Goal: Task Accomplishment & Management: Manage account settings

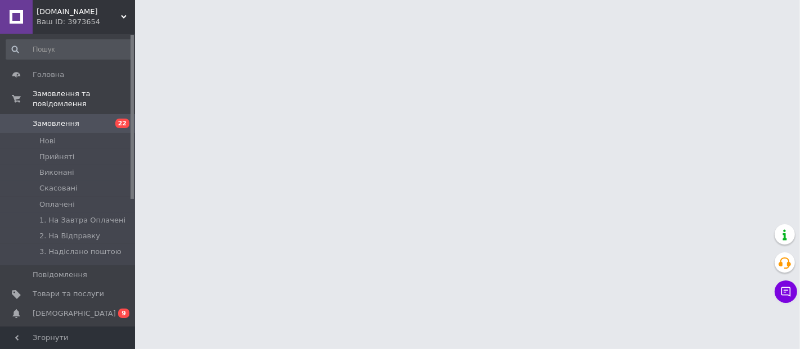
click at [73, 309] on span "[DEMOGRAPHIC_DATA]" at bounding box center [74, 314] width 83 height 10
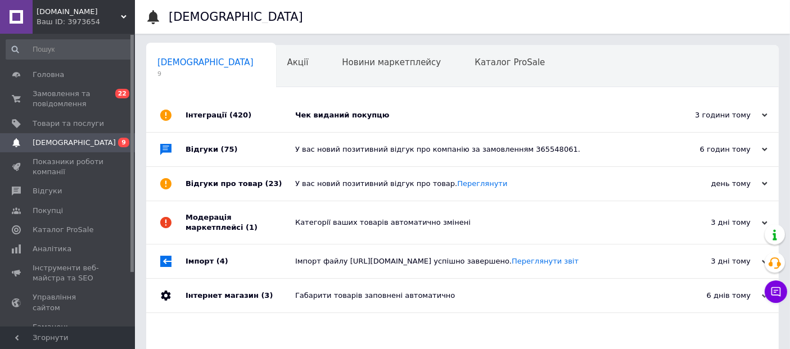
click at [332, 119] on div "Чек виданий покупцю" at bounding box center [475, 115] width 360 height 10
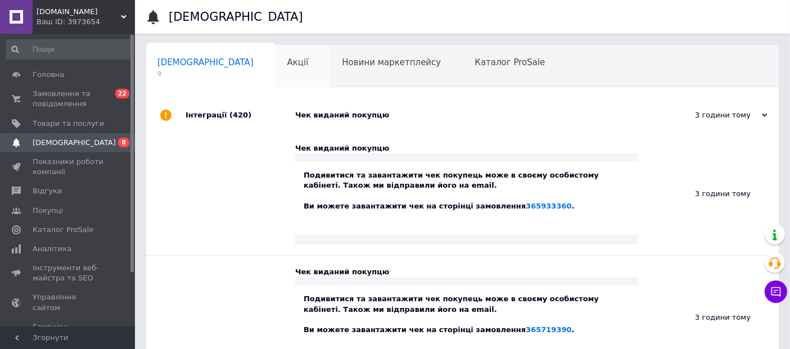
click at [276, 69] on div "Акції 0" at bounding box center [303, 67] width 55 height 43
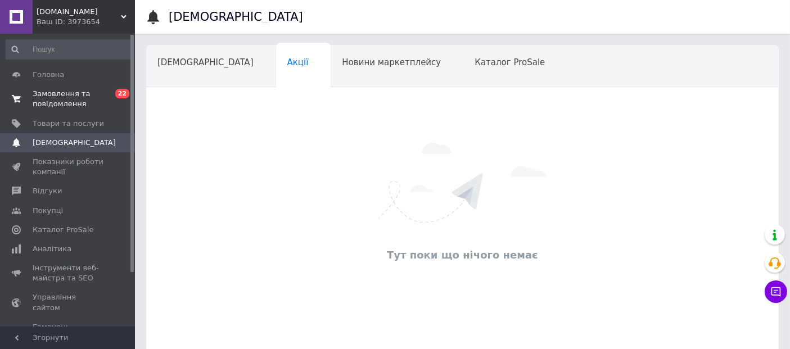
click at [48, 104] on span "Замовлення та повідомлення" at bounding box center [68, 99] width 71 height 20
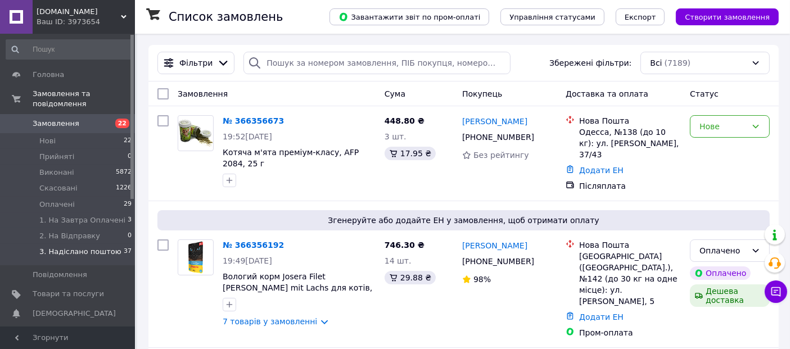
click at [83, 247] on span "3. Надіслано поштою" at bounding box center [80, 252] width 82 height 10
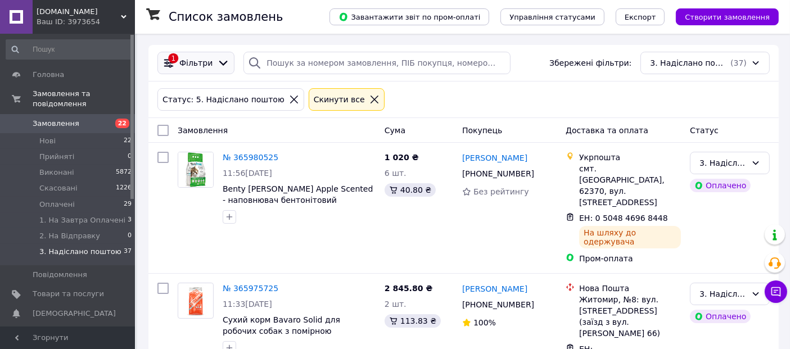
click at [194, 55] on div "1 Фільтри" at bounding box center [196, 63] width 77 height 23
click at [186, 56] on div "1 Фільтри" at bounding box center [196, 63] width 77 height 23
click at [187, 57] on span "Фільтри" at bounding box center [195, 62] width 33 height 11
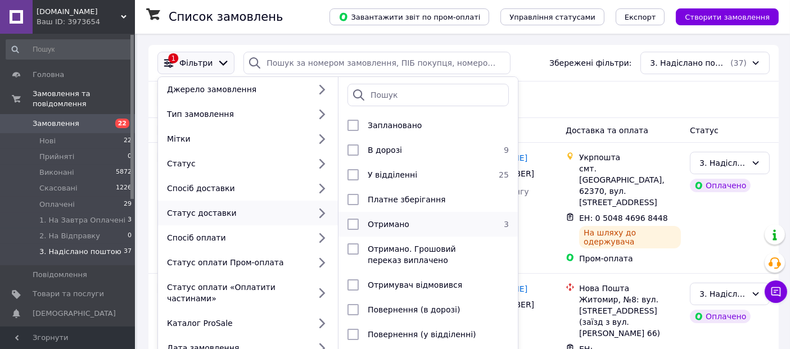
click at [372, 228] on span "Отримано" at bounding box center [389, 224] width 42 height 9
checkbox input "true"
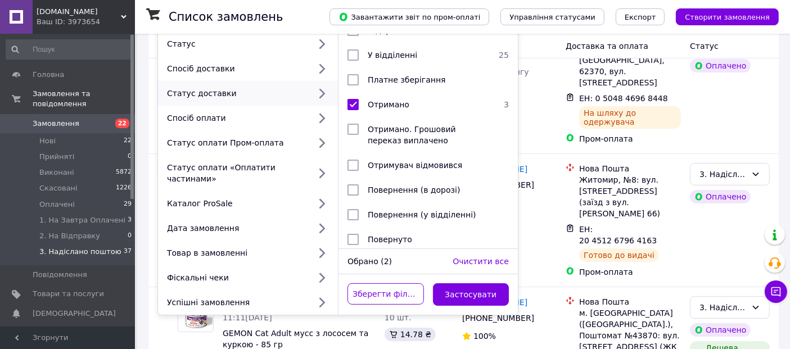
scroll to position [125, 0]
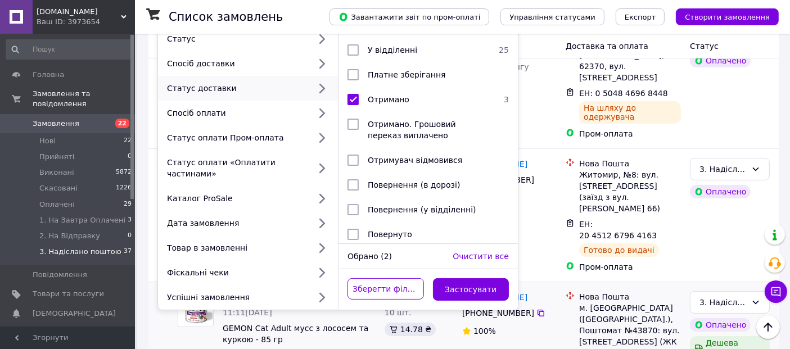
drag, startPoint x: 479, startPoint y: 277, endPoint x: 487, endPoint y: 276, distance: 7.9
click at [479, 278] on button "Застосувати" at bounding box center [471, 289] width 77 height 23
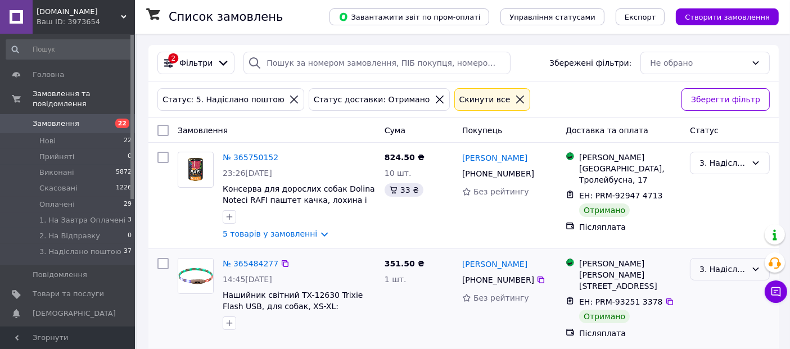
click at [720, 271] on div "3. Надіслано поштою" at bounding box center [723, 269] width 47 height 12
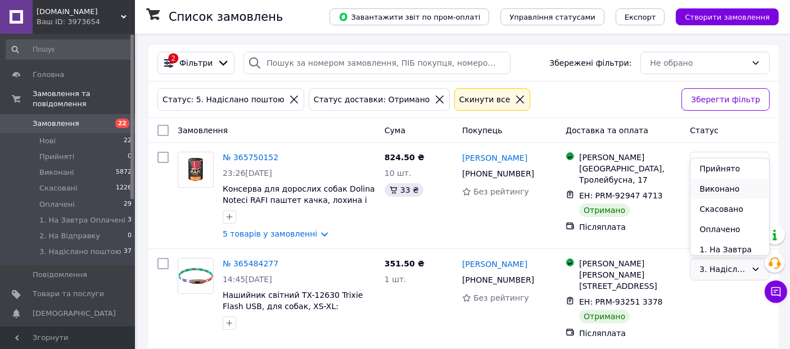
click at [718, 189] on li "Виконано" at bounding box center [730, 189] width 79 height 20
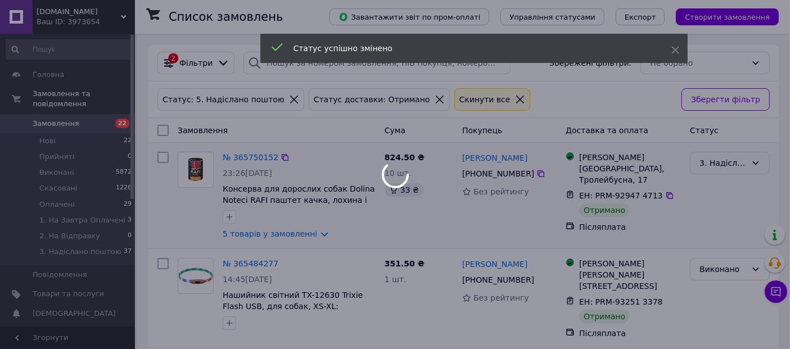
click at [723, 164] on div at bounding box center [395, 174] width 790 height 349
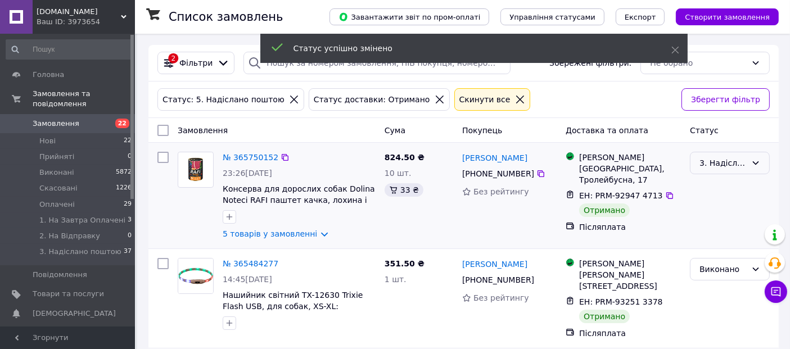
click at [723, 164] on div "3. Надіслано поштою" at bounding box center [723, 163] width 47 height 12
click at [705, 208] on li "Виконано" at bounding box center [730, 207] width 79 height 20
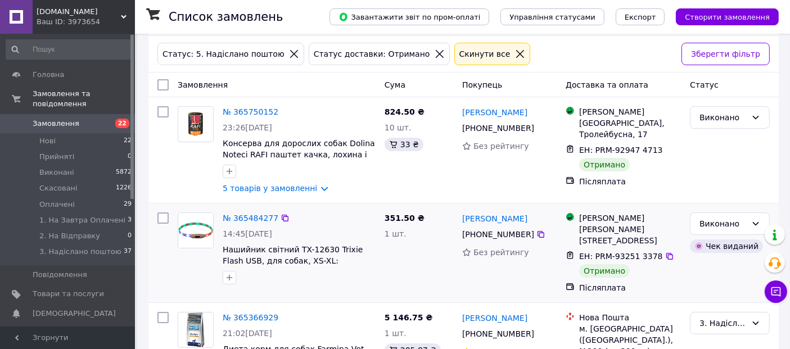
scroll to position [120, 0]
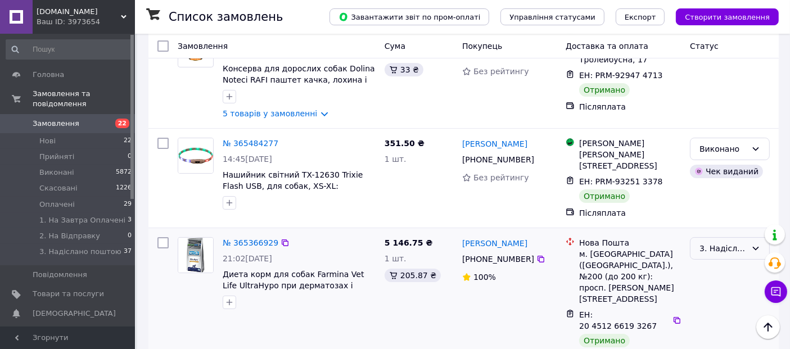
click at [729, 246] on div "3. Надіслано поштою" at bounding box center [723, 248] width 47 height 12
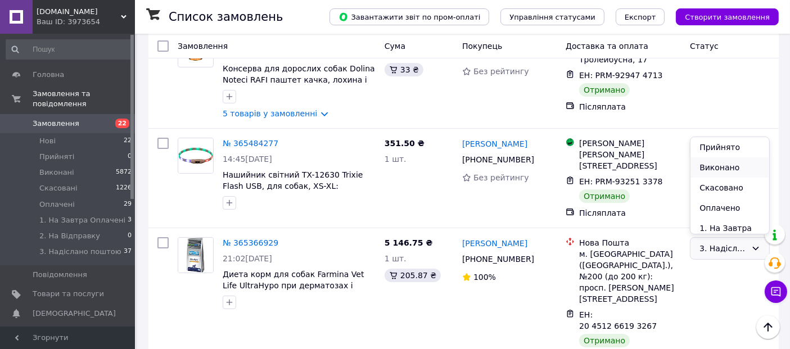
click at [726, 169] on li "Виконано" at bounding box center [730, 168] width 79 height 20
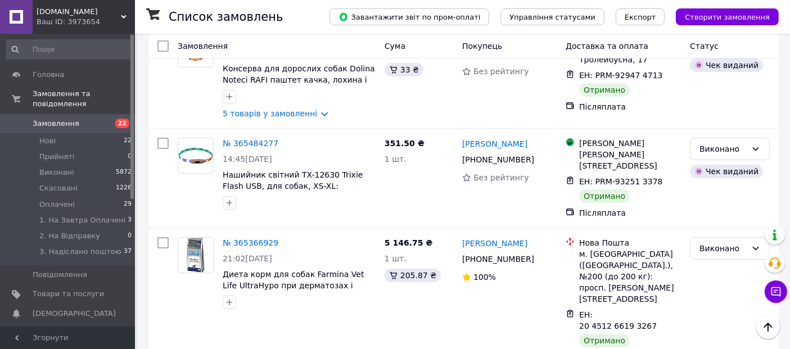
click at [47, 119] on span "Замовлення" at bounding box center [56, 124] width 47 height 10
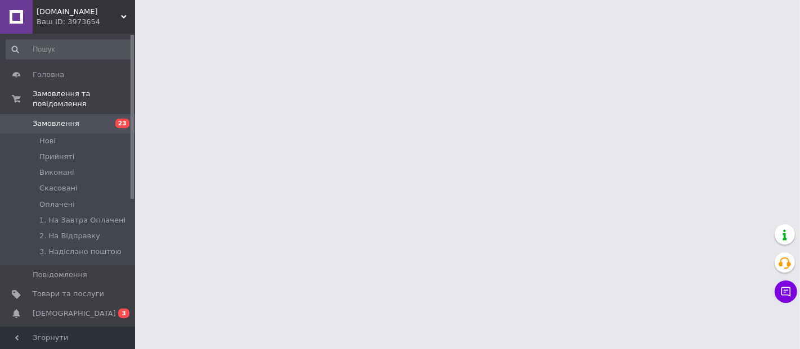
click at [90, 309] on span "[DEMOGRAPHIC_DATA]" at bounding box center [68, 314] width 71 height 10
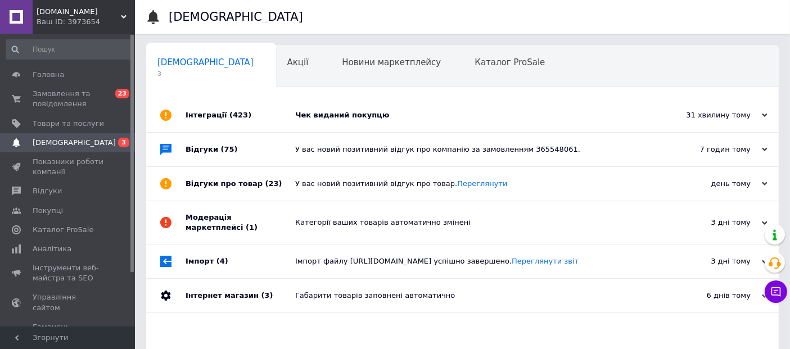
click at [297, 123] on div "Чек виданий покупцю" at bounding box center [475, 115] width 360 height 34
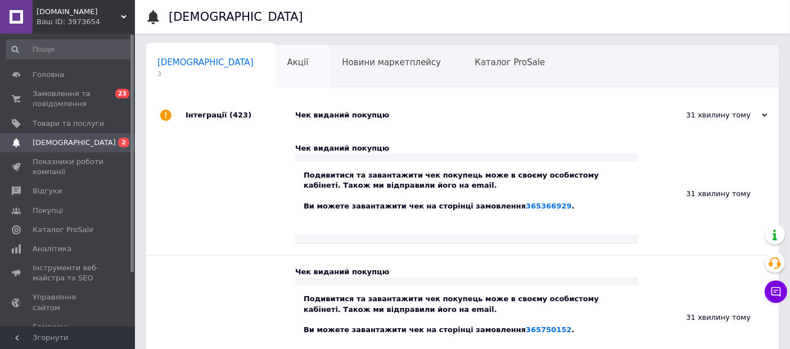
click at [287, 61] on span "Акції" at bounding box center [297, 62] width 21 height 10
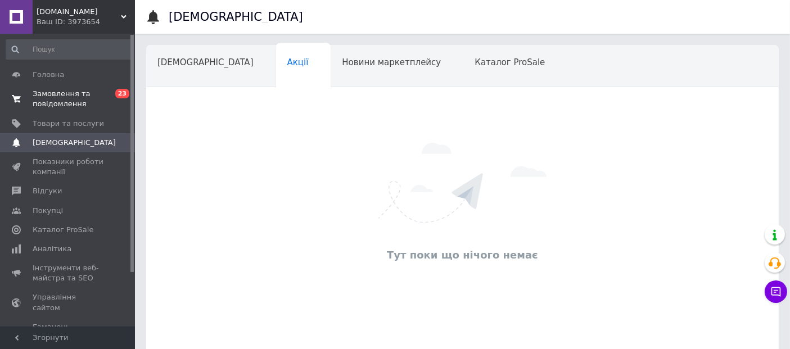
click at [73, 104] on span "Замовлення та повідомлення" at bounding box center [68, 99] width 71 height 20
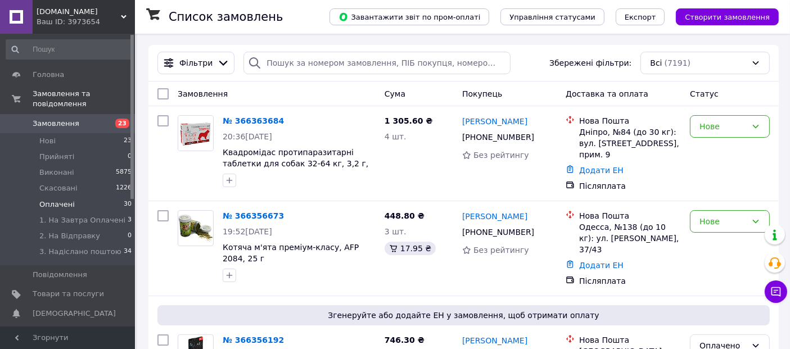
click at [62, 200] on span "Оплачені" at bounding box center [56, 205] width 35 height 10
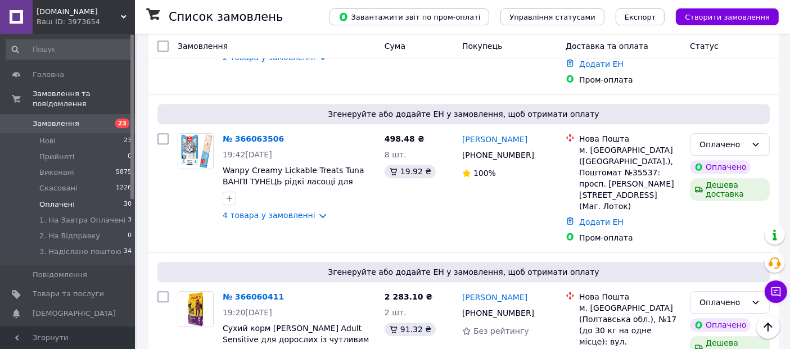
scroll to position [3335, 0]
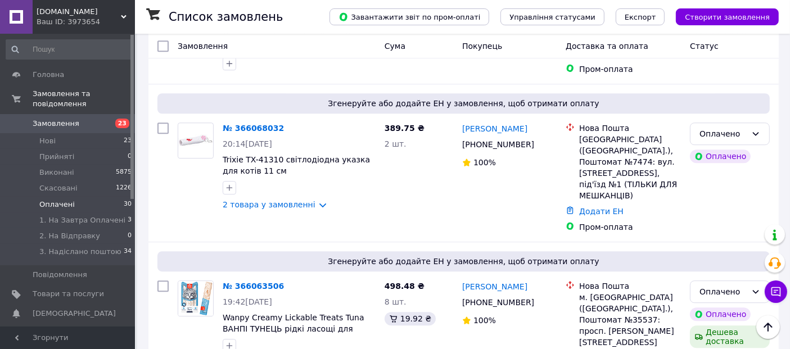
scroll to position [3209, 0]
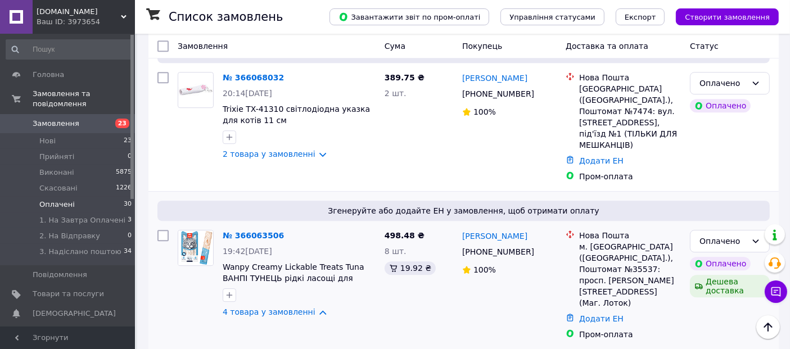
drag, startPoint x: 248, startPoint y: 138, endPoint x: 220, endPoint y: 136, distance: 28.3
copy span "RAC-54"
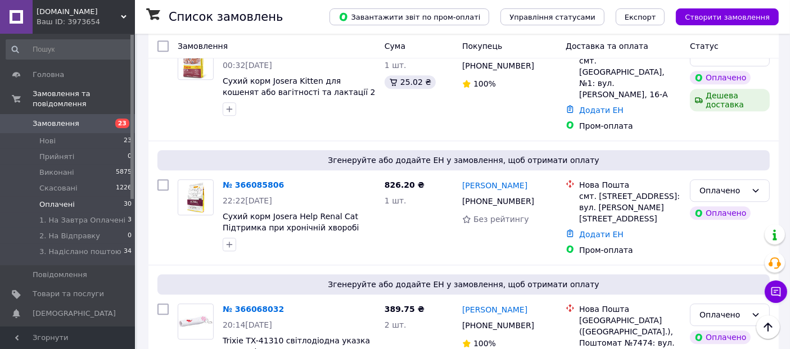
scroll to position [3022, 0]
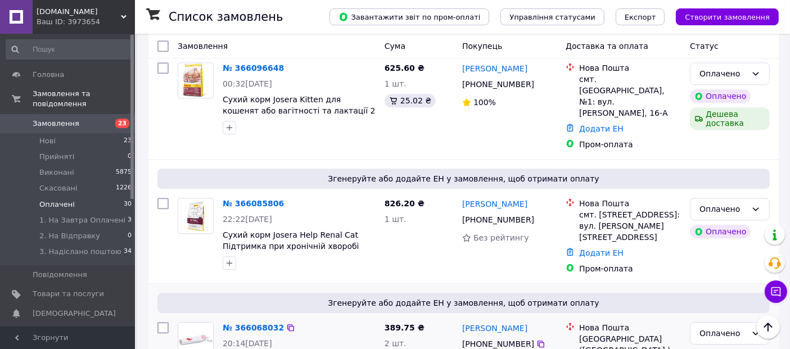
copy span "41310"
drag, startPoint x: 221, startPoint y: 215, endPoint x: 267, endPoint y: 247, distance: 55.9
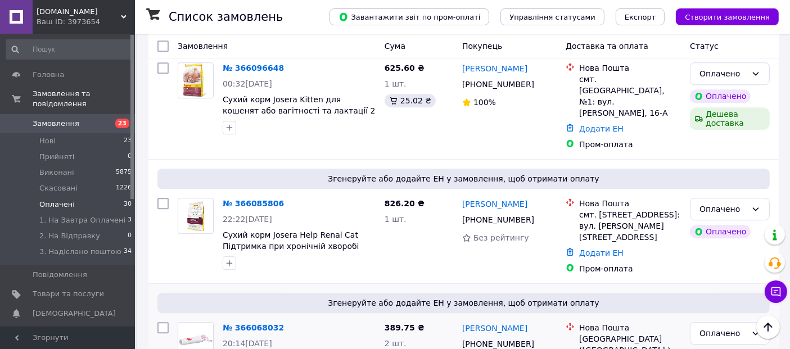
copy div "Trixie TX-41310 світлодіодна указка для котів 11 см TX-41310"
copy span "7712"
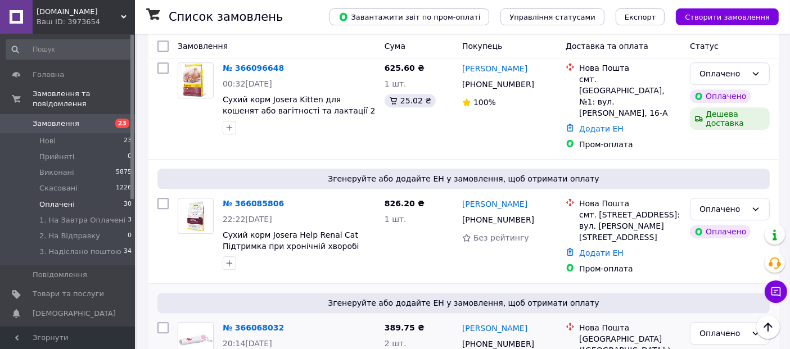
drag, startPoint x: 222, startPoint y: 264, endPoint x: 260, endPoint y: 294, distance: 48.5
copy div "Серветки для догляду за очима та вухами собак та котів, AFP 7712, 120 шт 7712"
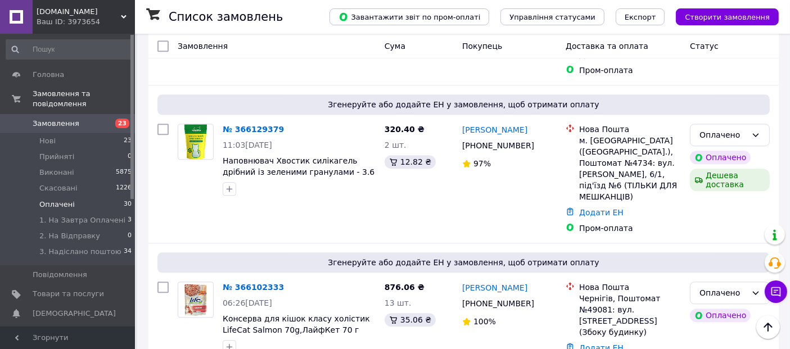
scroll to position [2647, 0]
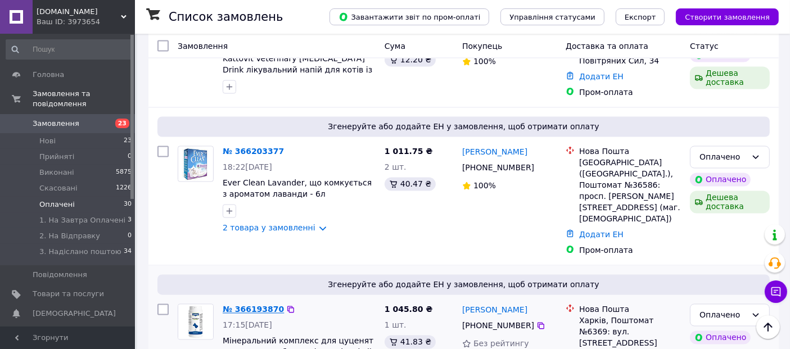
scroll to position [2022, 0]
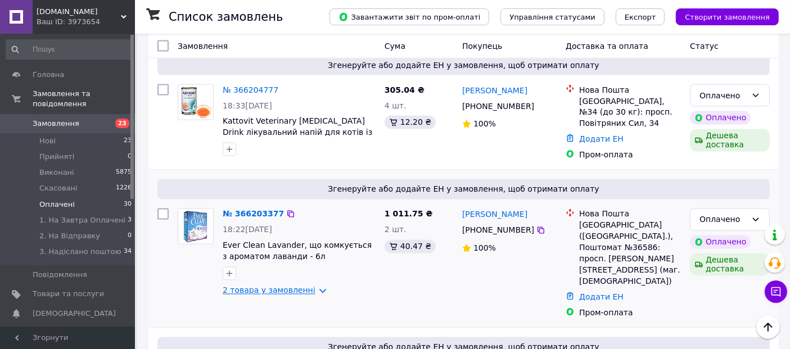
click at [272, 286] on link "2 товара у замовленні" at bounding box center [269, 290] width 93 height 9
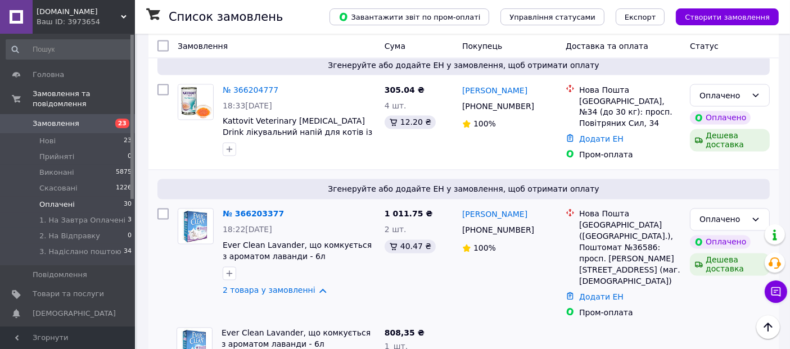
copy span "123455"
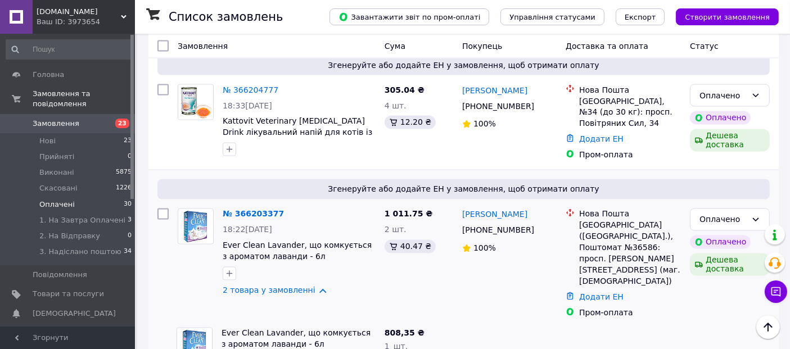
copy span "114475"
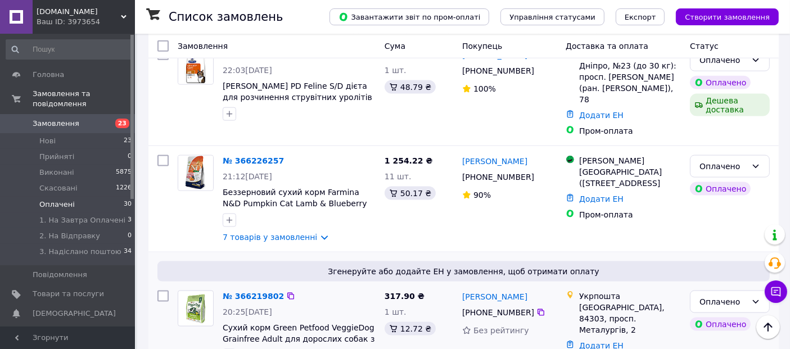
scroll to position [1459, 0]
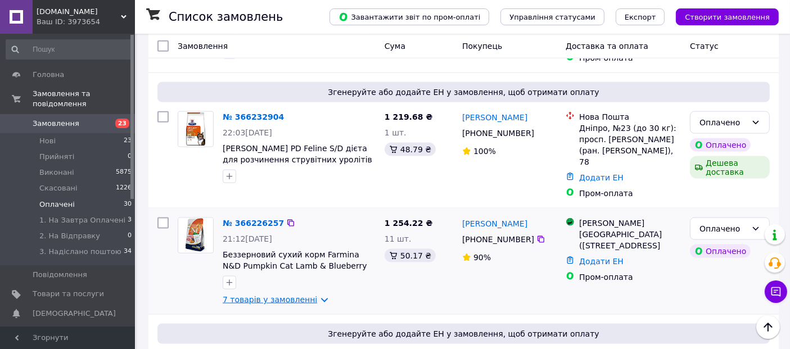
click at [264, 295] on link "7 товарів у замовленні" at bounding box center [270, 299] width 95 height 9
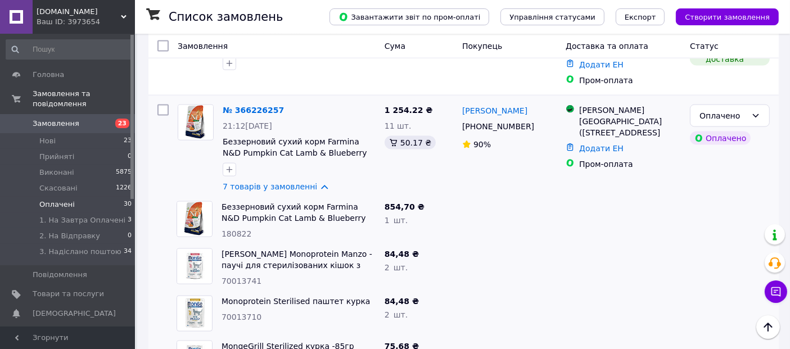
scroll to position [1585, 0]
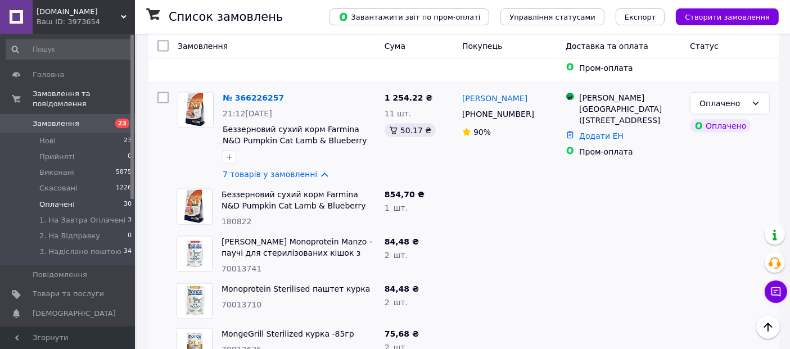
click at [237, 217] on span "180822" at bounding box center [237, 221] width 30 height 9
copy span "180822"
click at [237, 263] on div "70013741" at bounding box center [299, 268] width 154 height 11
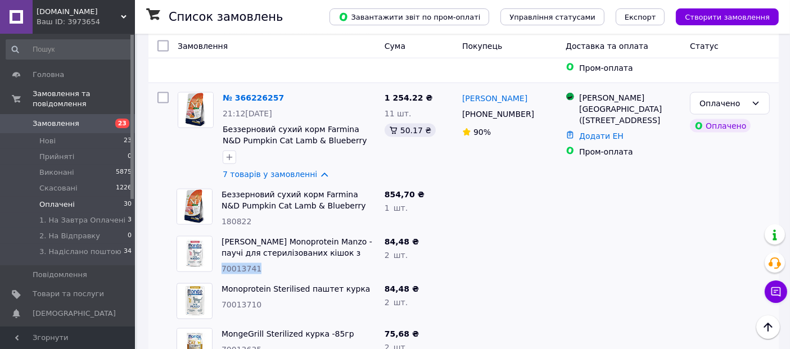
copy span "70013741"
click at [234, 300] on span "70013710" at bounding box center [242, 304] width 40 height 9
click at [235, 300] on span "70013710" at bounding box center [242, 304] width 40 height 9
copy span "70013710"
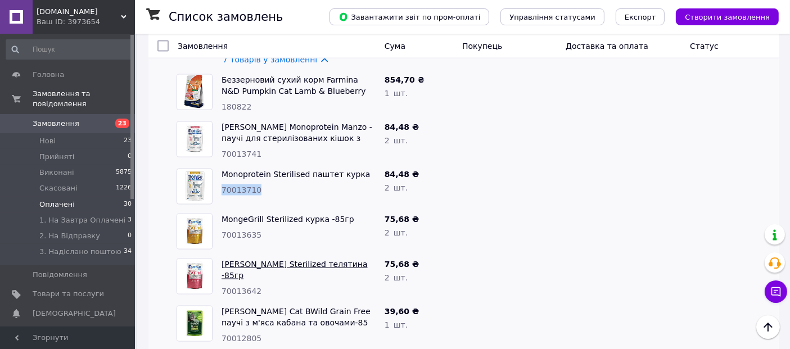
scroll to position [1710, 0]
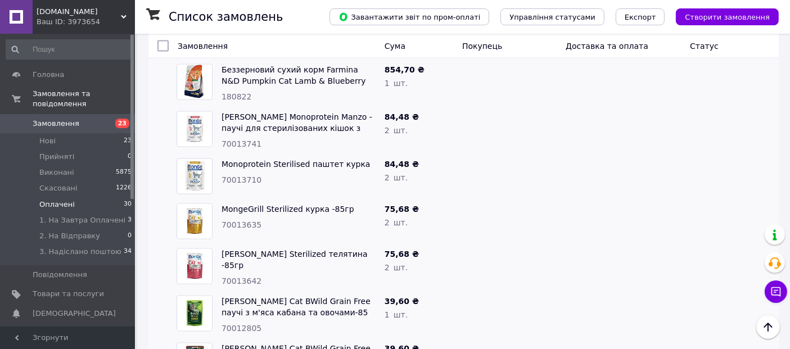
click at [240, 221] on span "70013635" at bounding box center [242, 225] width 40 height 9
click at [246, 277] on span "70013642" at bounding box center [242, 281] width 40 height 9
click at [240, 324] on span "70012805" at bounding box center [242, 328] width 40 height 9
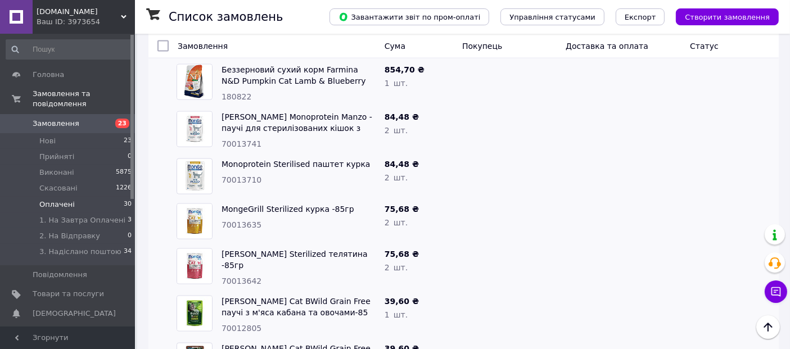
click at [240, 324] on span "70012805" at bounding box center [242, 328] width 40 height 9
drag, startPoint x: 240, startPoint y: 224, endPoint x: 232, endPoint y: 227, distance: 8.9
click at [232, 324] on span "70012805" at bounding box center [242, 328] width 40 height 9
click at [233, 324] on span "70012805" at bounding box center [242, 328] width 40 height 9
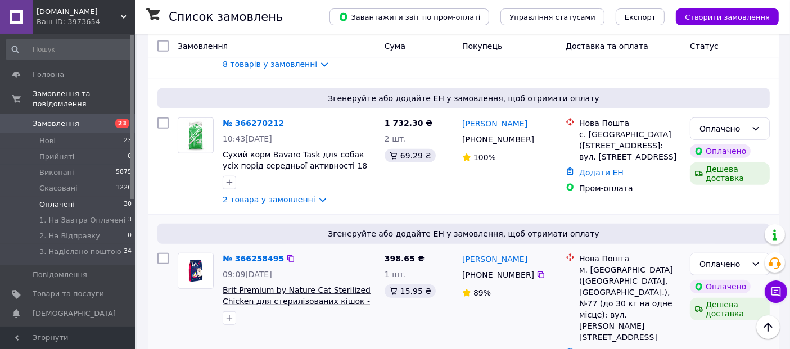
scroll to position [709, 0]
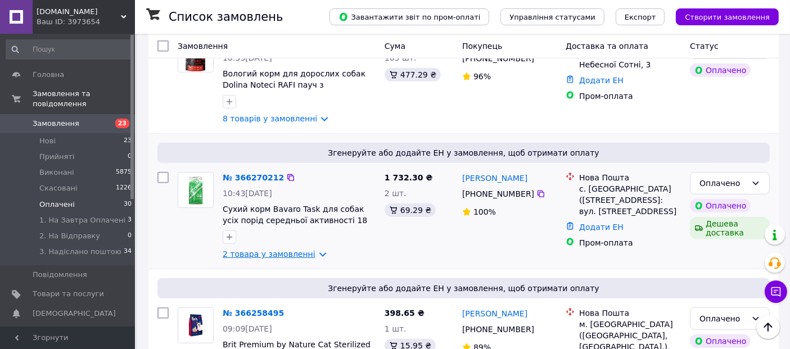
click at [271, 226] on div "№ 366270212 10:43, 12.10.2025 Сухий корм Bavaro Task для собак усіх порід серед…" at bounding box center [299, 216] width 162 height 97
click at [272, 250] on link "2 товара у замовленні" at bounding box center [269, 254] width 93 height 9
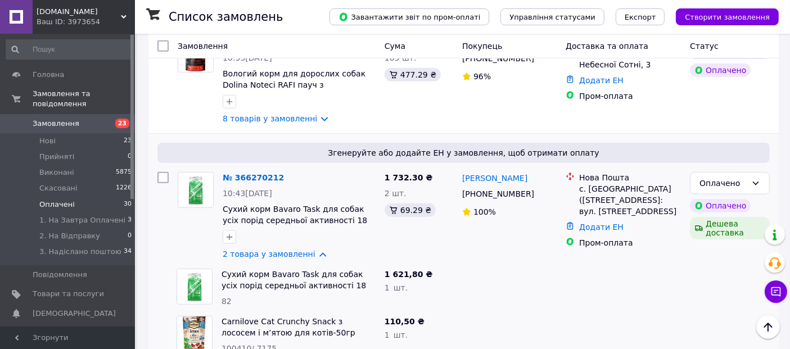
click at [239, 343] on div "100410/ 7175" at bounding box center [299, 348] width 154 height 11
click at [239, 312] on div "Carnilove Cat Crunchy Snack з лососем і м’ятою для котів-50гр 100410/ 7175" at bounding box center [298, 335] width 163 height 47
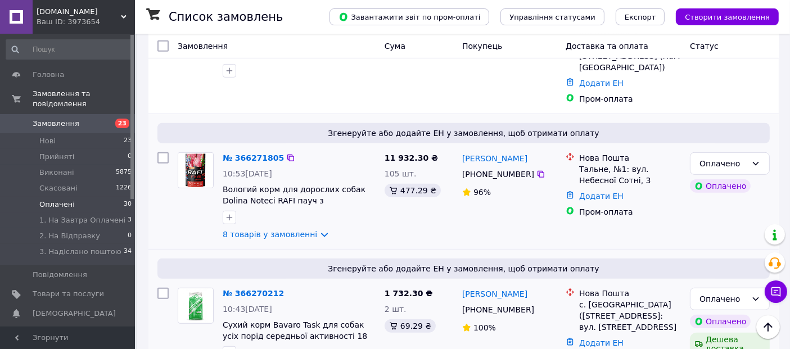
scroll to position [585, 0]
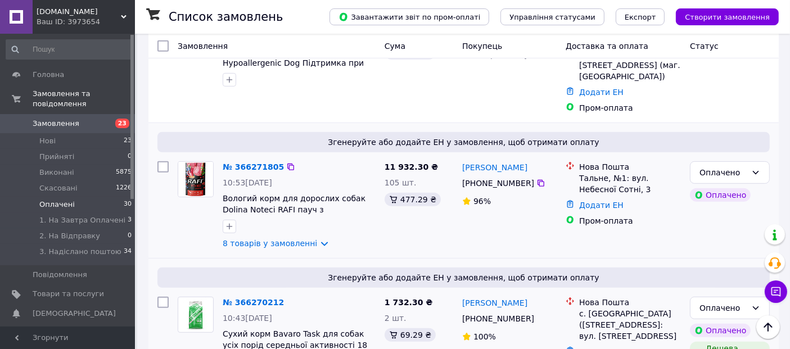
click at [267, 219] on div "№ 366271805 10:53, 12.10.2025 Вологий корм для дорослих собак Dolina Noteci RAF…" at bounding box center [299, 205] width 162 height 97
click at [273, 239] on link "8 товарів у замовленні" at bounding box center [270, 243] width 95 height 9
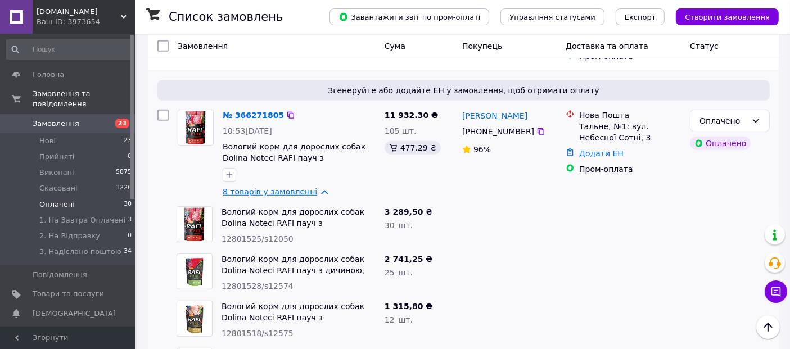
scroll to position [709, 0]
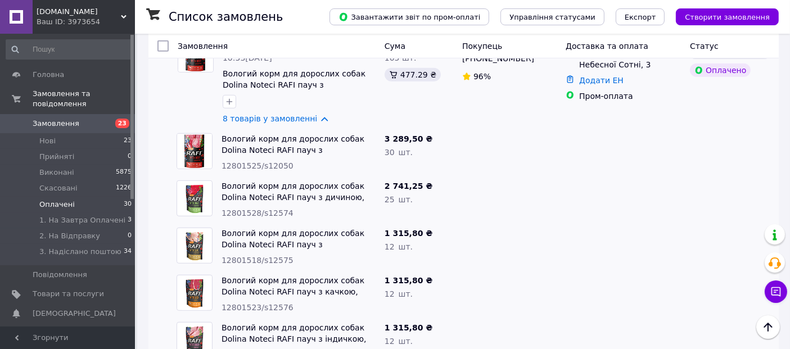
click at [275, 161] on span "12801525/s12050" at bounding box center [258, 165] width 72 height 9
drag, startPoint x: 221, startPoint y: 99, endPoint x: 263, endPoint y: 115, distance: 45.0
click at [263, 134] on link "Вологий корм для дорослих собак Dolina Noteci RAFI пауч з яловичиною, 500 г" at bounding box center [293, 150] width 143 height 32
click at [498, 140] on div at bounding box center [510, 152] width 104 height 47
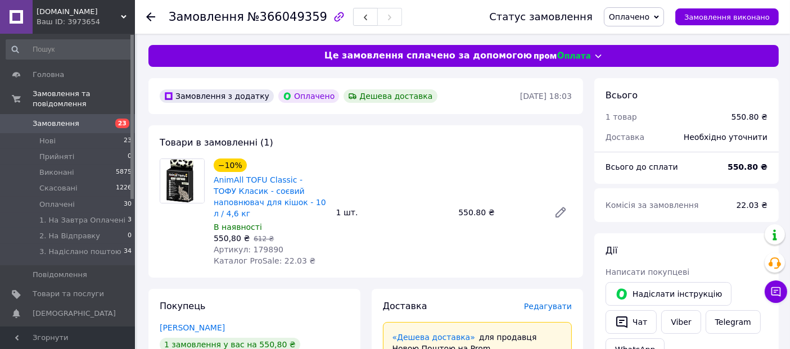
click at [252, 245] on span "Артикул: 179890" at bounding box center [249, 249] width 70 height 9
copy span "179890"
drag, startPoint x: 207, startPoint y: 176, endPoint x: 226, endPoint y: 183, distance: 20.7
click at [224, 183] on div "−10% AnimAll TOFU Classic - ТОФУ Класик - соєвий наповнювач для кішок - 10 л / …" at bounding box center [365, 213] width 421 height 108
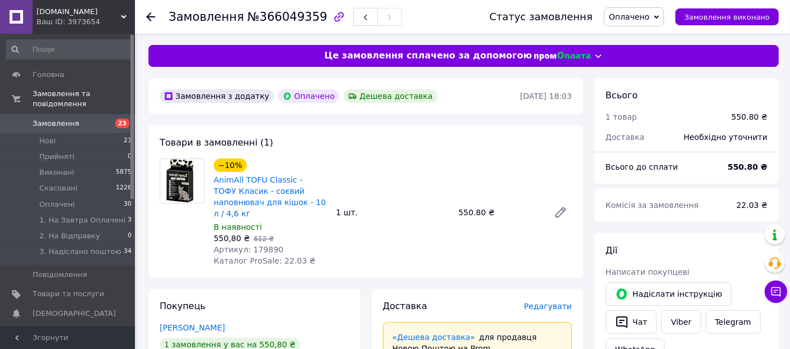
click at [305, 222] on div "В наявності" at bounding box center [271, 227] width 114 height 11
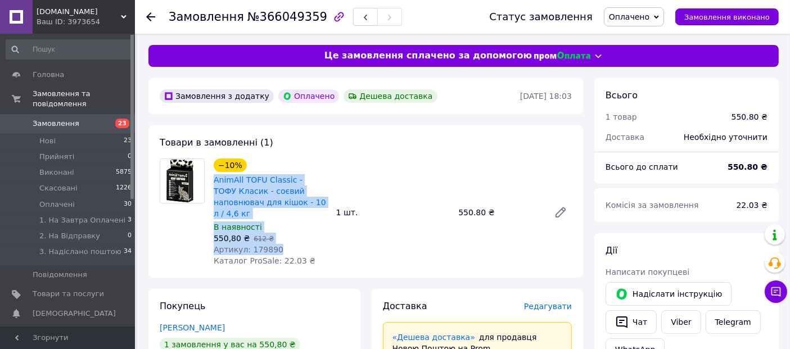
drag, startPoint x: 212, startPoint y: 176, endPoint x: 284, endPoint y: 235, distance: 93.9
click at [284, 235] on div "−10% AnimAll TOFU Classic - ТОФУ Класик - соєвий наповнювач для кішок - 10 л / …" at bounding box center [270, 212] width 123 height 113
copy div "AnimAll TOFU Classic - ТОФУ Класик - соєвий наповнювач для кішок - 10 л / 4,6 к…"
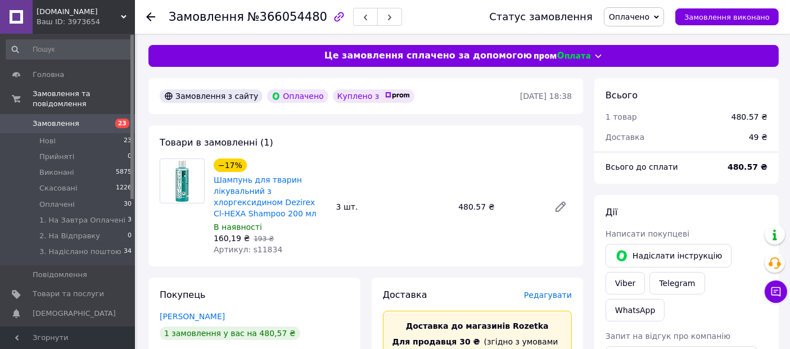
click at [255, 249] on span "Артикул: s11834" at bounding box center [248, 249] width 69 height 9
click at [255, 248] on span "Артикул: s11834" at bounding box center [248, 249] width 69 height 9
copy span "s11834"
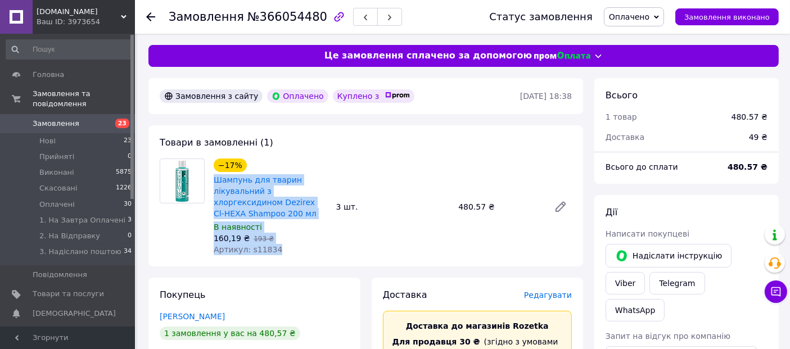
drag, startPoint x: 215, startPoint y: 177, endPoint x: 282, endPoint y: 245, distance: 95.1
click at [282, 245] on div "−17% Шампунь для тварин лікувальний з хлоргексидином Dezirex Cl-HEXA Shampoo 20…" at bounding box center [270, 206] width 123 height 101
copy div "Шампунь для тварин лікувальний з хлоргексидином Dezirex Cl-HEXA Shampoo 200 мл …"
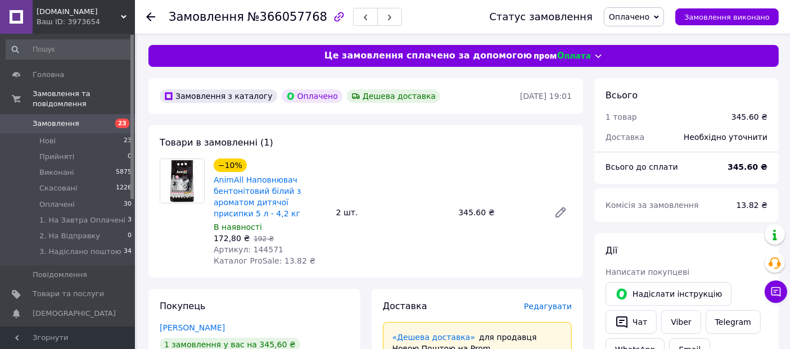
click at [255, 246] on span "Артикул: 144571" at bounding box center [249, 249] width 70 height 9
click at [255, 245] on span "Артикул: 144571" at bounding box center [249, 249] width 70 height 9
copy span "144571"
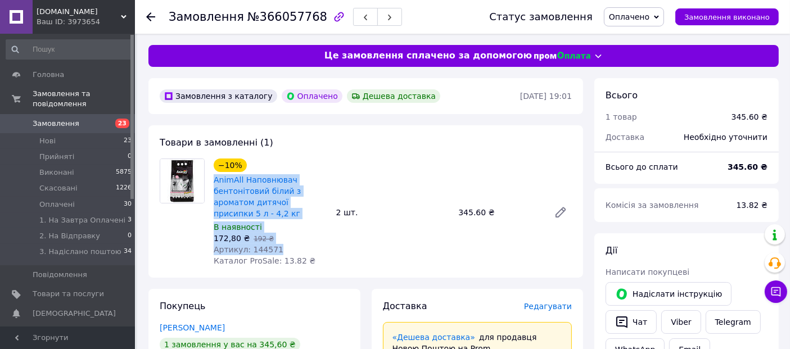
drag, startPoint x: 212, startPoint y: 177, endPoint x: 293, endPoint y: 247, distance: 106.9
click at [293, 247] on div "−10% AnimAll Наповнювач бентонітовий білий з ароматом дитячої присипки 5 л - 4,…" at bounding box center [270, 212] width 123 height 113
copy div "AnimAll Наповнювач бентонітовий білий з ароматом дитячої присипки 5 л - 4,2 кг …"
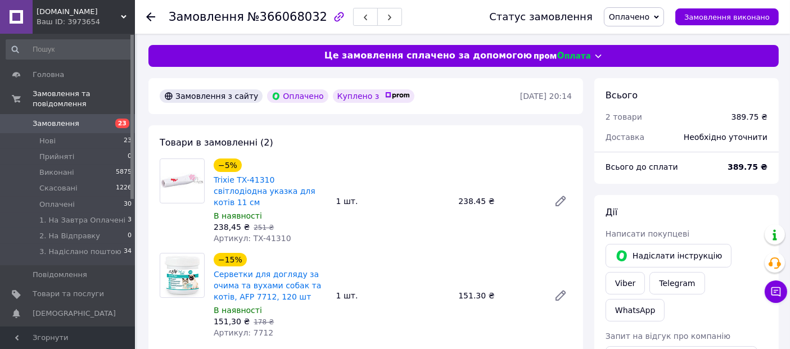
click at [271, 234] on span "Артикул: TX-41310" at bounding box center [253, 238] width 78 height 9
copy span "41310"
click at [552, 190] on link at bounding box center [561, 201] width 23 height 23
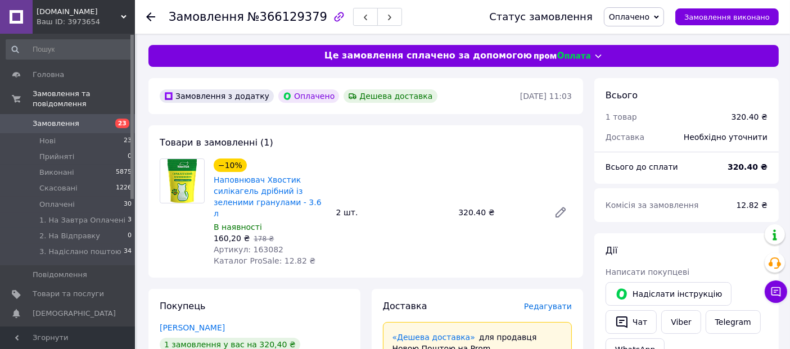
click at [257, 245] on span "Артикул: 163082" at bounding box center [249, 249] width 70 height 9
copy span "163082"
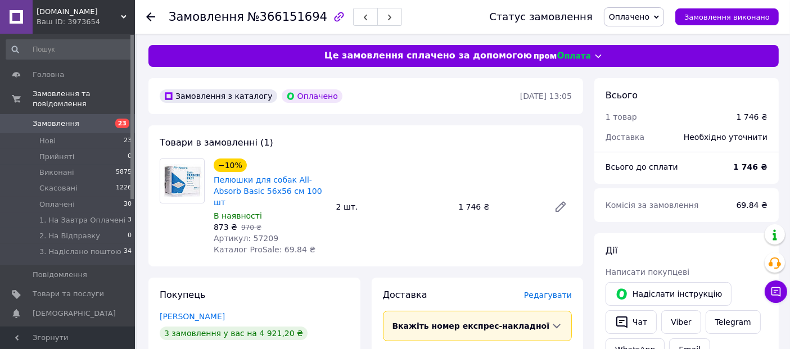
click at [261, 234] on span "Артикул: 57209" at bounding box center [246, 238] width 65 height 9
copy span "57209"
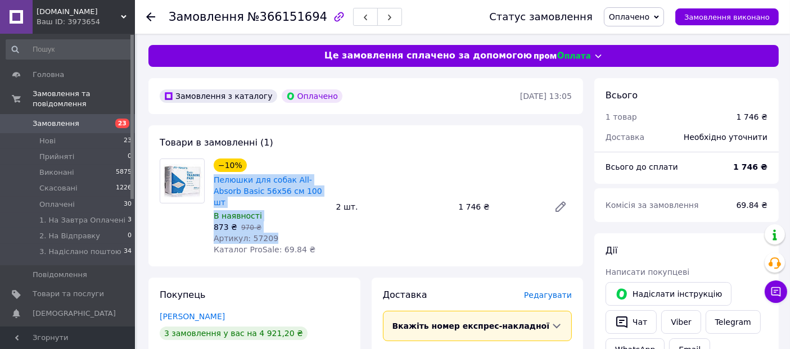
drag, startPoint x: 212, startPoint y: 174, endPoint x: 286, endPoint y: 224, distance: 88.8
click at [286, 224] on div "−10% Пелюшки для собак All-Absorb Basic 56х56 см 100 шт В наявності 873 ₴   970…" at bounding box center [270, 206] width 123 height 101
copy div "Пелюшки для собак All-Absorb Basic 56х56 см 100 шт В наявності 873 ₴   970 ₴ Ар…"
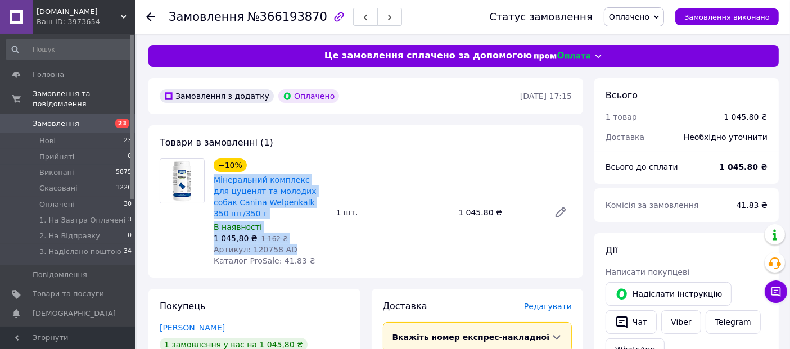
drag, startPoint x: 212, startPoint y: 175, endPoint x: 292, endPoint y: 233, distance: 98.7
click at [292, 233] on div "−10% Мінеральний комплекс для цуценят та молодих собак Canina Welpenkalk 350 шт…" at bounding box center [270, 212] width 123 height 113
copy div "Мінеральний комплекс для цуценят та молодих собак Canina Welpenkalk 350 шт/350 …"
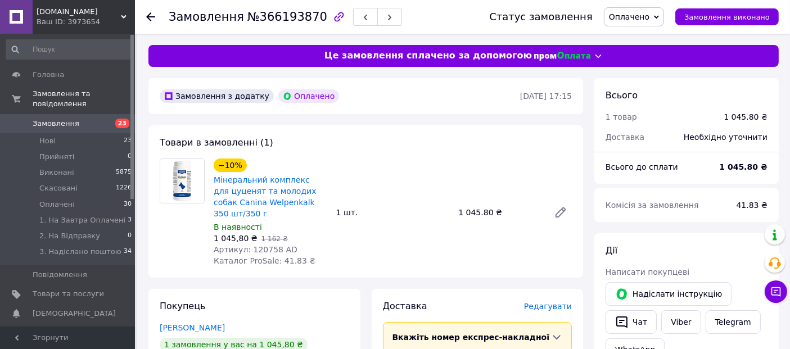
click at [344, 244] on div "−10% Мінеральний комплекс для цуценят та молодих собак Canina Welpenkalk 350 шт…" at bounding box center [392, 212] width 367 height 113
click at [257, 245] on span "Артикул: 120758 AD" at bounding box center [256, 249] width 84 height 9
copy span "120758"
click at [561, 209] on icon at bounding box center [561, 213] width 14 height 14
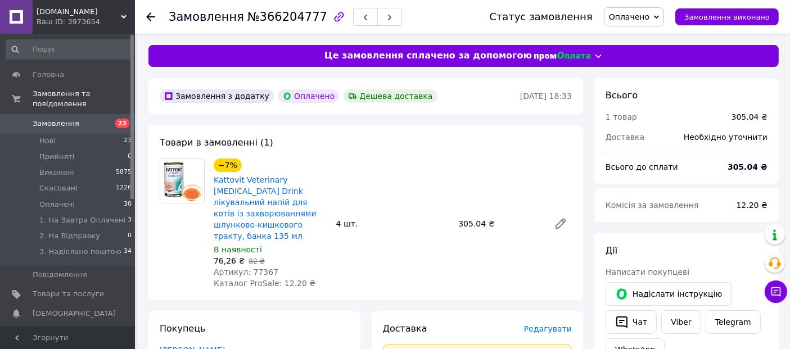
click at [254, 268] on span "Артикул: 77367" at bounding box center [246, 272] width 65 height 9
copy span "77367"
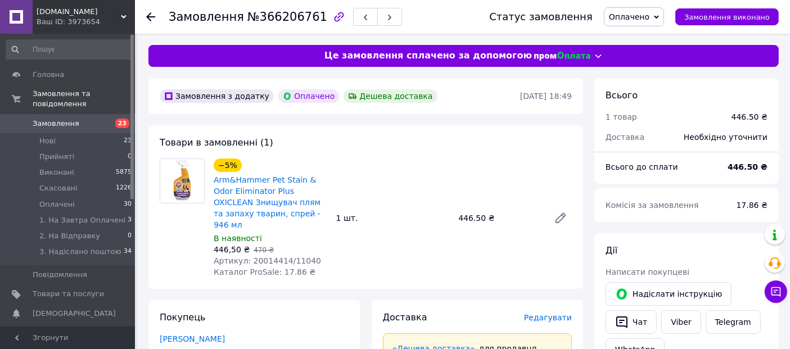
click at [263, 257] on span "Артикул: 20014414/11040" at bounding box center [267, 261] width 107 height 9
copy span "20014414"
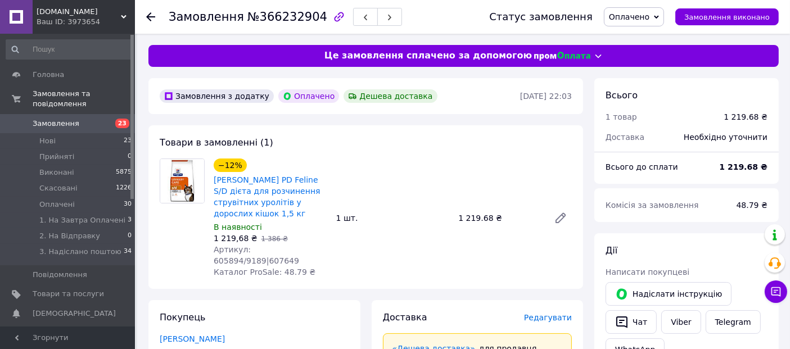
click at [259, 247] on span "Артикул: 605894/9189|607649" at bounding box center [257, 255] width 86 height 20
click at [259, 246] on span "Артикул: 605894/9189|607649" at bounding box center [257, 255] width 86 height 20
copy span "605894"
click at [299, 250] on span "Артикул: 605894/9189|607649" at bounding box center [257, 255] width 86 height 20
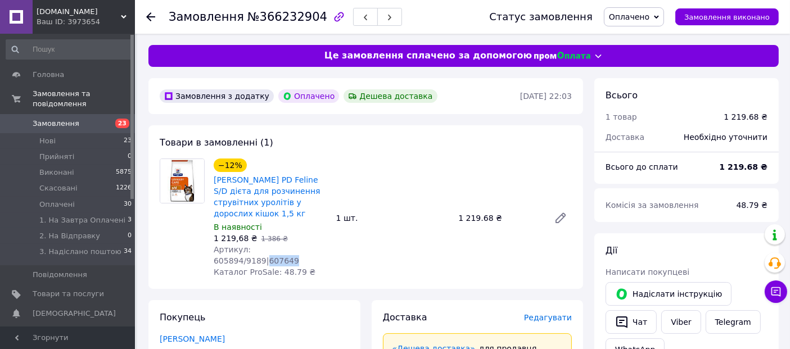
click at [299, 250] on span "Артикул: 605894/9189|607649" at bounding box center [257, 255] width 86 height 20
copy span "607649"
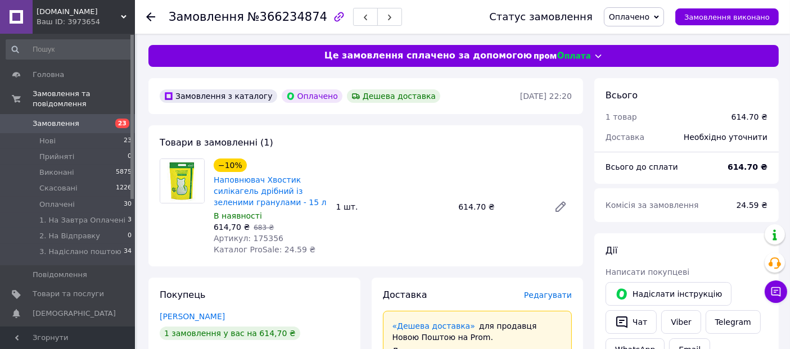
click at [259, 235] on span "Артикул: 175356" at bounding box center [249, 238] width 70 height 9
copy span "175356"
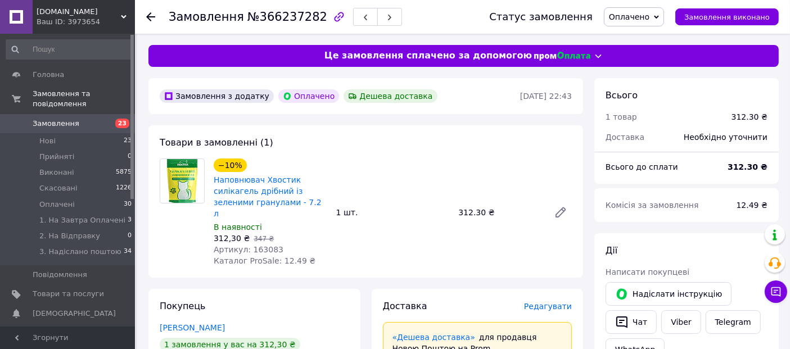
click at [262, 245] on span "Артикул: 163083" at bounding box center [249, 249] width 70 height 9
copy span "163083"
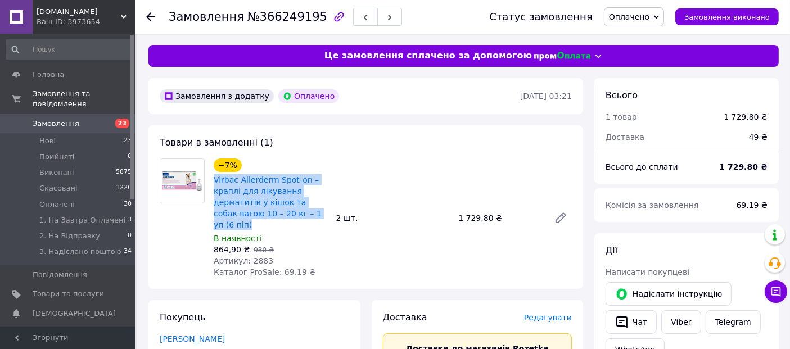
drag, startPoint x: 212, startPoint y: 173, endPoint x: 321, endPoint y: 214, distance: 116.6
click at [321, 214] on div "−7% Virbac Allerderm Spot-on – краплі для лікування дерматитів у кішок та собак…" at bounding box center [270, 218] width 123 height 124
copy link "Virbac Allerderm Spot-on – краплі для лікування дерматитів у кішок та собак ваг…"
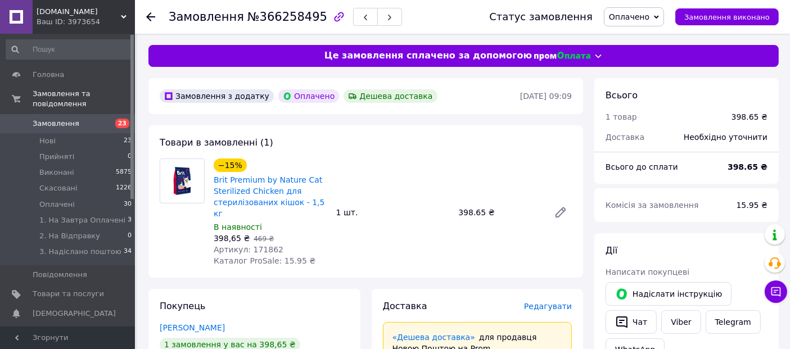
click at [257, 245] on span "Артикул: 171862" at bounding box center [249, 249] width 70 height 9
copy span "171862"
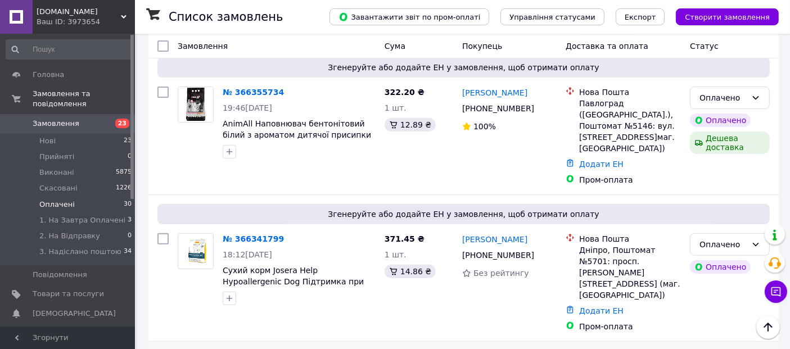
scroll to position [563, 0]
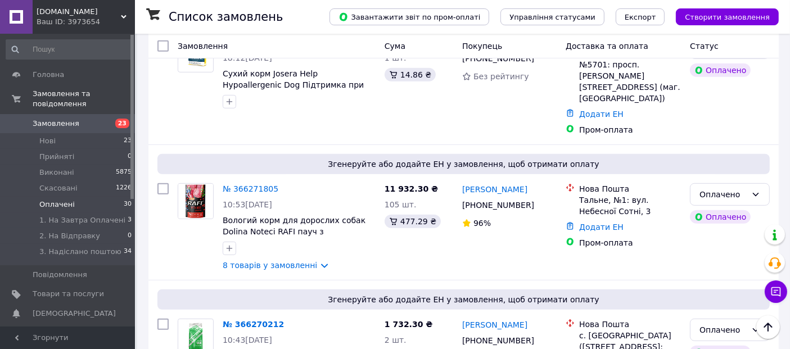
click at [62, 200] on span "Оплачені" at bounding box center [56, 205] width 35 height 10
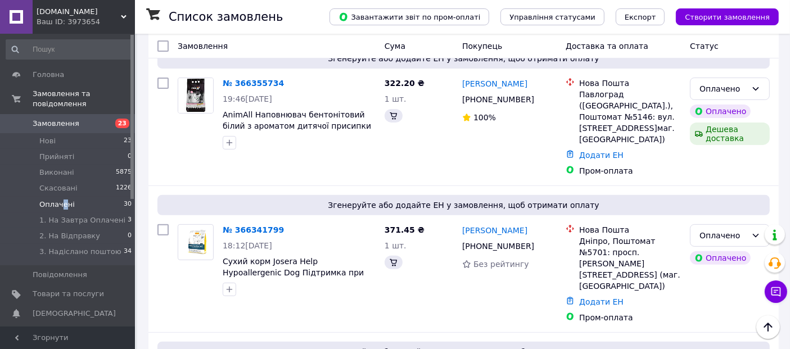
scroll to position [239, 0]
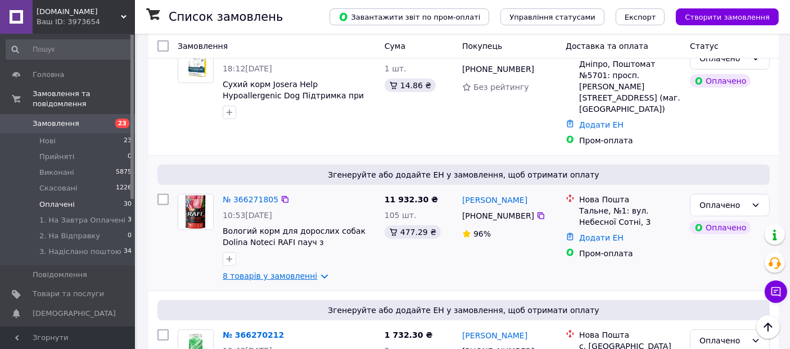
click at [249, 272] on link "8 товарів у замовленні" at bounding box center [270, 276] width 95 height 9
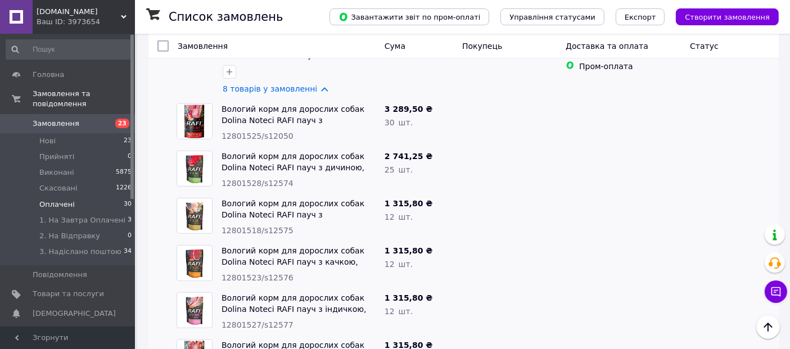
scroll to position [677, 0]
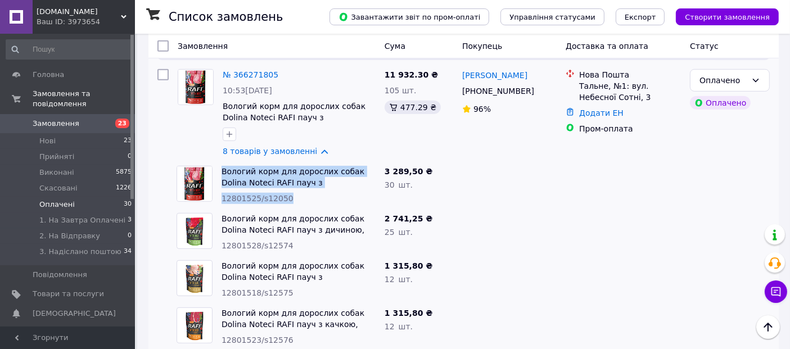
drag, startPoint x: 221, startPoint y: 131, endPoint x: 289, endPoint y: 163, distance: 75.8
click at [289, 163] on div "Вологий корм для дорослих собак Dolina Noteci RAFI пауч з яловичиною, 500 г 128…" at bounding box center [298, 184] width 163 height 47
copy div "Вологий корм для дорослих собак Dolina Noteci RAFI пауч з яловичиною, 500 г 128…"
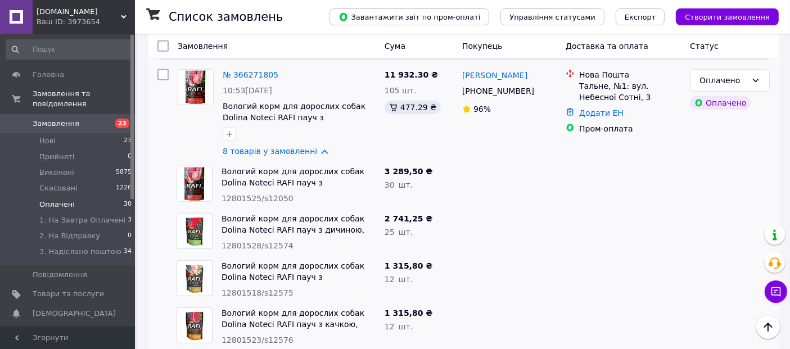
click at [270, 241] on span "12801528/s12574" at bounding box center [258, 245] width 72 height 9
copy span "s12574"
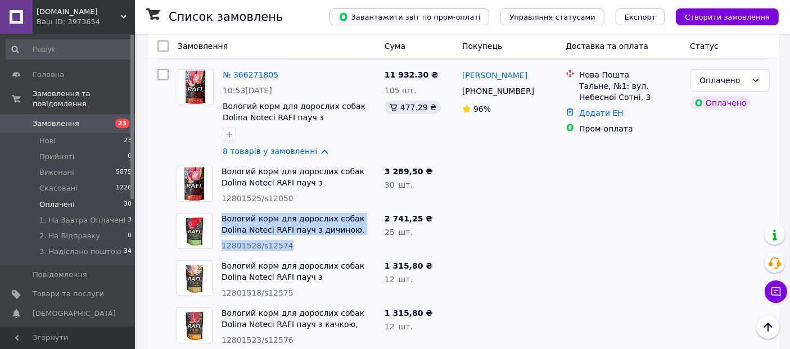
drag, startPoint x: 219, startPoint y: 176, endPoint x: 293, endPoint y: 208, distance: 79.9
click at [293, 209] on div "Вологий корм для дорослих собак Dolina Noteci RAFI пауч з дичиною, 500 г 128015…" at bounding box center [298, 232] width 163 height 47
copy div "Вологий корм для дорослих собак Dolina Noteci RAFI пауч з дичиною, 500 г 128015…"
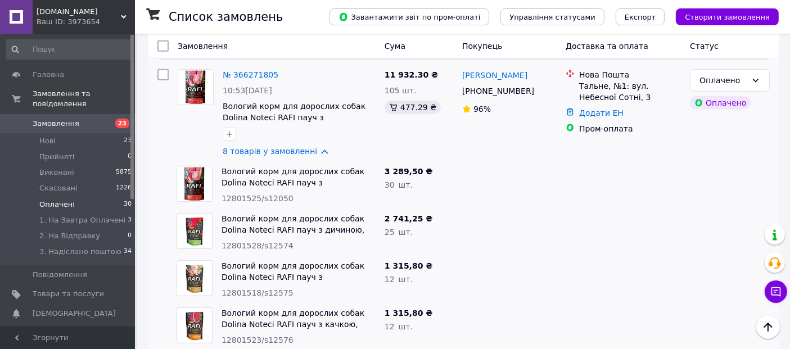
click at [271, 289] on span "12801518/s12575" at bounding box center [258, 293] width 72 height 9
copy span "s12575"
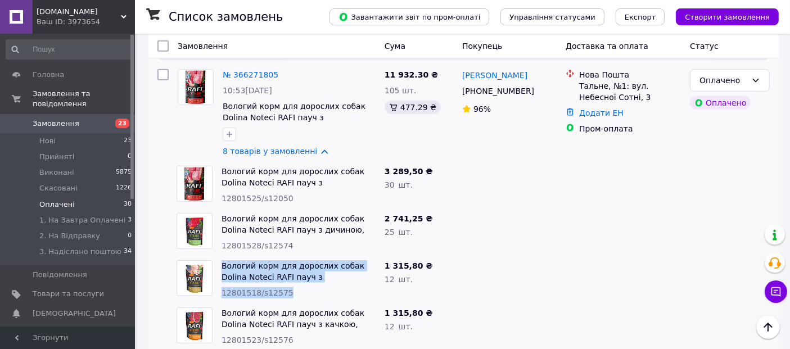
drag, startPoint x: 221, startPoint y: 224, endPoint x: 285, endPoint y: 244, distance: 67.3
click at [297, 258] on div "Вологий корм для дорослих собак Dolina Noteci RAFI пауч з перепілкою, 500 г 128…" at bounding box center [298, 279] width 163 height 47
copy div "Вологий корм для дорослих собак Dolina Noteci RAFI пауч з перепілкою, 500 г 128…"
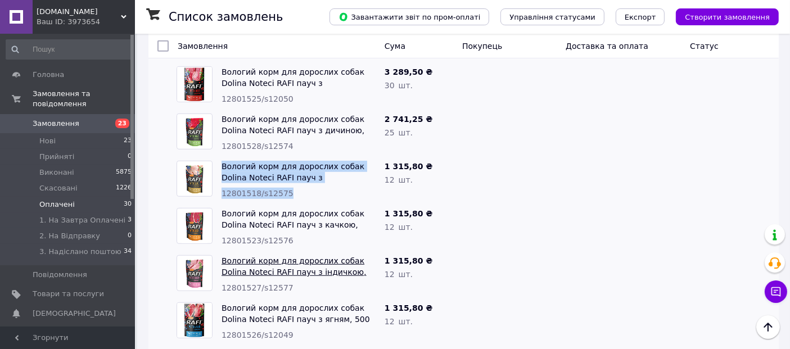
scroll to position [802, 0]
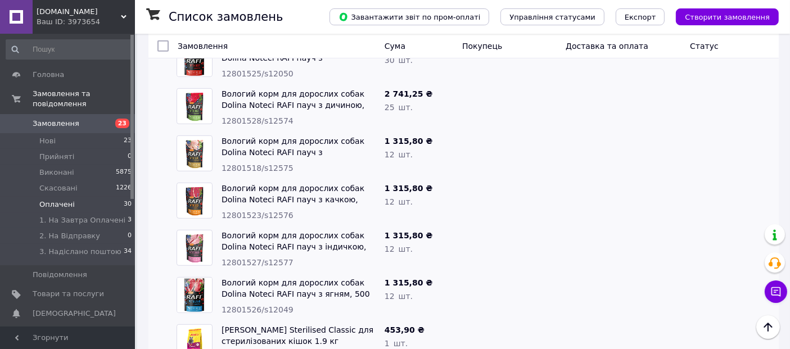
click at [267, 211] on span "12801523/s12576" at bounding box center [258, 215] width 72 height 9
copy span "s12576"
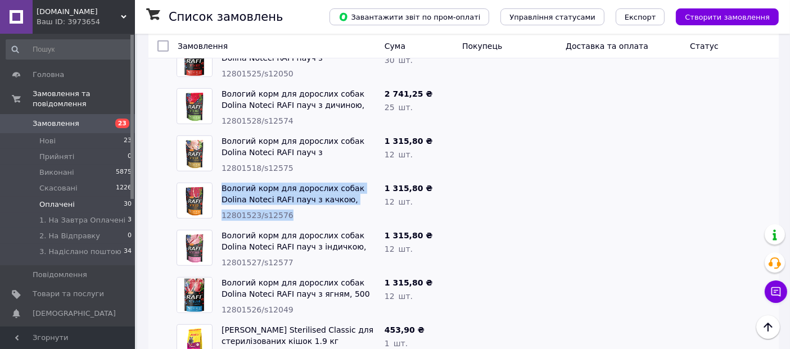
drag, startPoint x: 221, startPoint y: 146, endPoint x: 286, endPoint y: 180, distance: 73.7
click at [286, 180] on div "Вологий корм для дорослих собак Dolina Noteci RAFI пауч з качкою, 500 г 1280152…" at bounding box center [298, 201] width 163 height 47
copy div "Вологий корм для дорослих собак Dolina Noteci RAFI пауч з качкою, 500 г 1280152…"
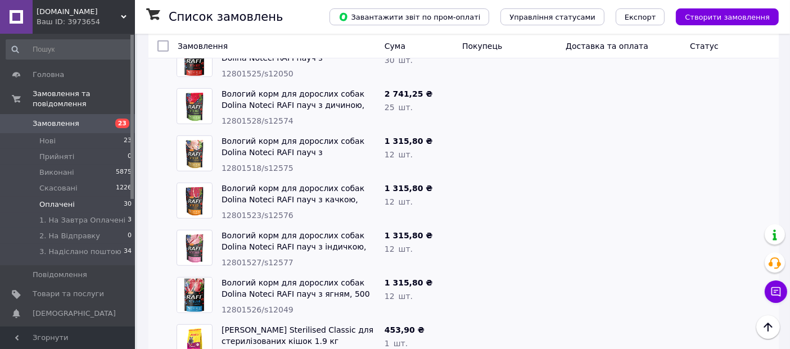
click at [271, 258] on span "12801527/s12577" at bounding box center [258, 262] width 72 height 9
copy span "s12577"
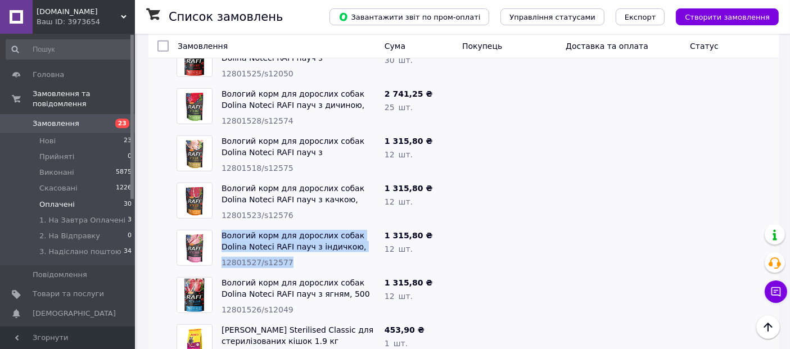
drag, startPoint x: 222, startPoint y: 193, endPoint x: 289, endPoint y: 224, distance: 74.3
click at [289, 226] on div "Вологий корм для дорослих собак Dolina Noteci RAFI пауч з індичкою, 500 г 12801…" at bounding box center [298, 249] width 163 height 47
copy div "Вологий корм для дорослих собак Dolina Noteci RAFI пауч з індичкою, 500 г 12801…"
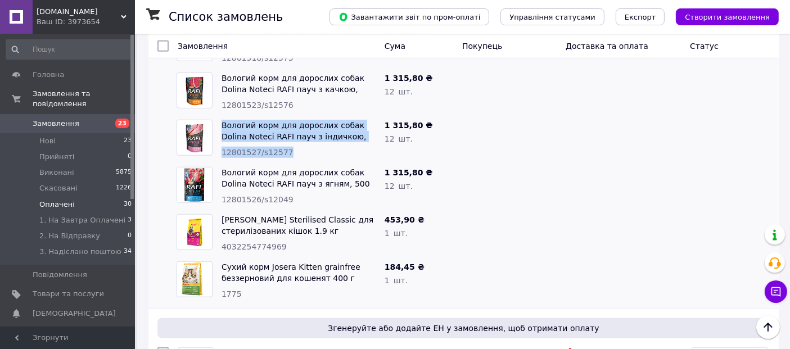
scroll to position [927, 0]
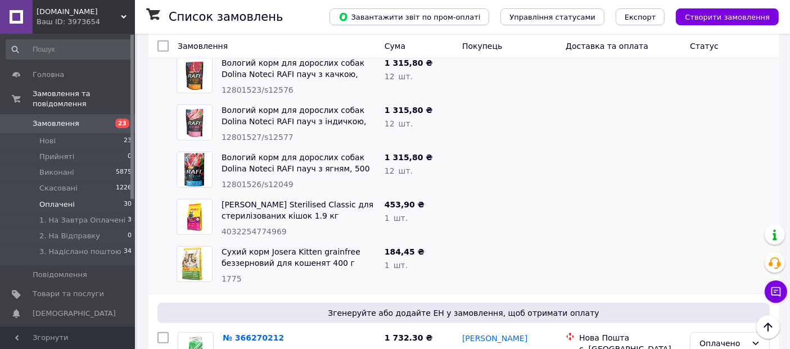
click at [270, 180] on span "12801526/s12049" at bounding box center [258, 184] width 72 height 9
copy span "s12049"
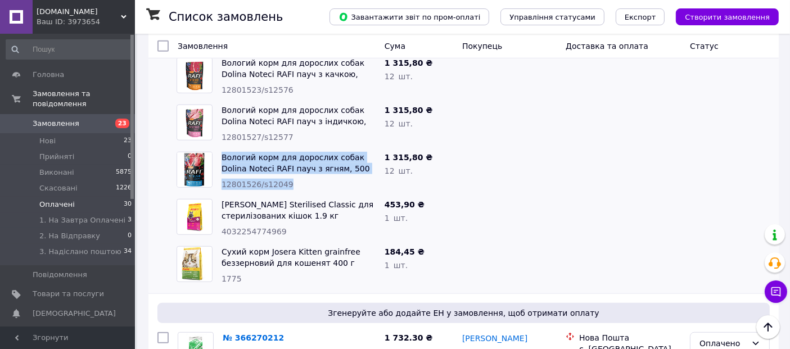
drag, startPoint x: 219, startPoint y: 118, endPoint x: 287, endPoint y: 149, distance: 74.8
click at [287, 149] on div "Вологий корм для дорослих собак Dolina Noteci RAFI пауч з ягням, 500 г 12801526…" at bounding box center [298, 170] width 163 height 47
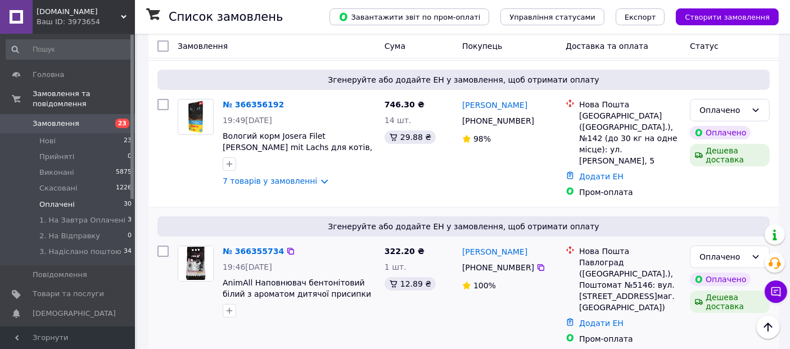
scroll to position [177, 0]
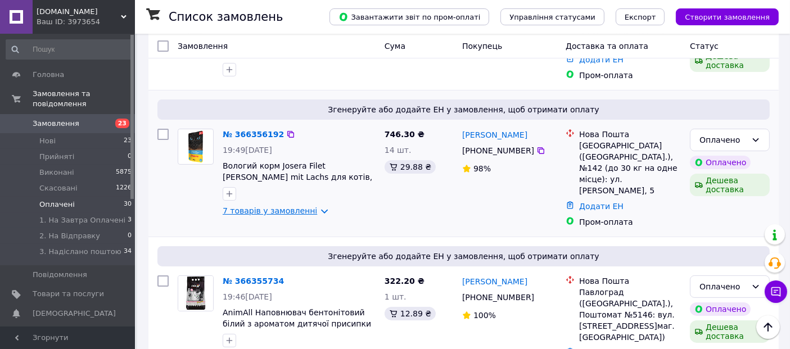
click at [272, 210] on link "7 товарів у замовленні" at bounding box center [270, 210] width 95 height 9
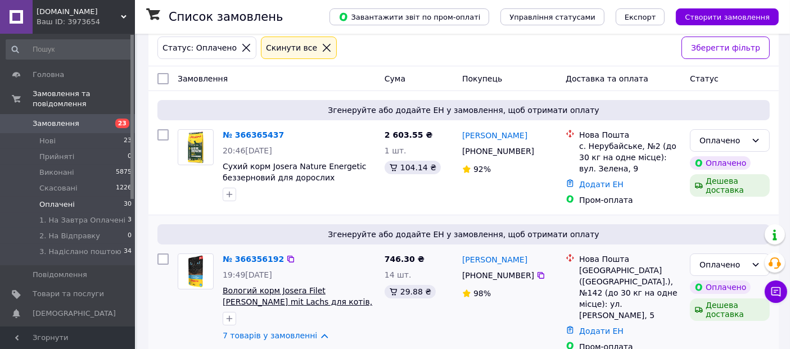
scroll to position [0, 0]
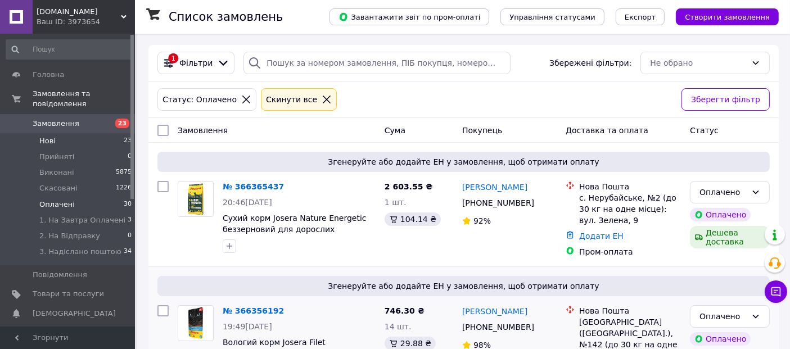
click at [44, 136] on span "Нові" at bounding box center [47, 141] width 16 height 10
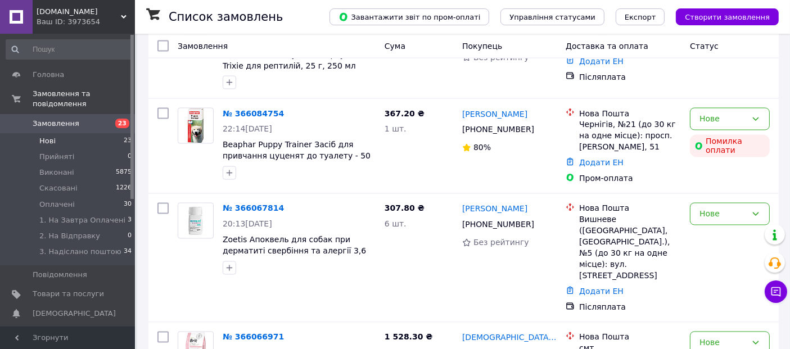
scroll to position [2043, 0]
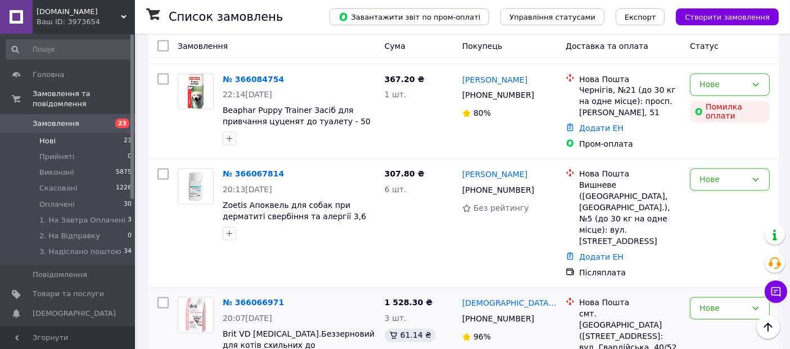
scroll to position [2105, 0]
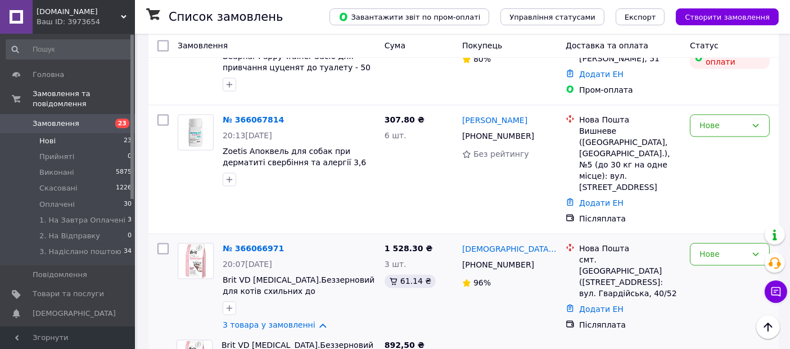
drag, startPoint x: 239, startPoint y: 181, endPoint x: 256, endPoint y: 181, distance: 16.9
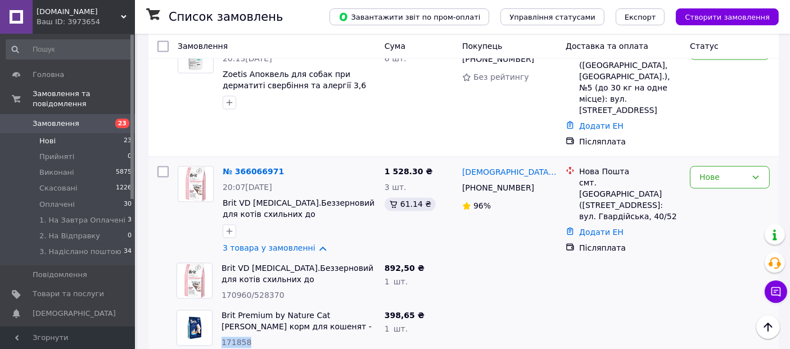
scroll to position [2184, 0]
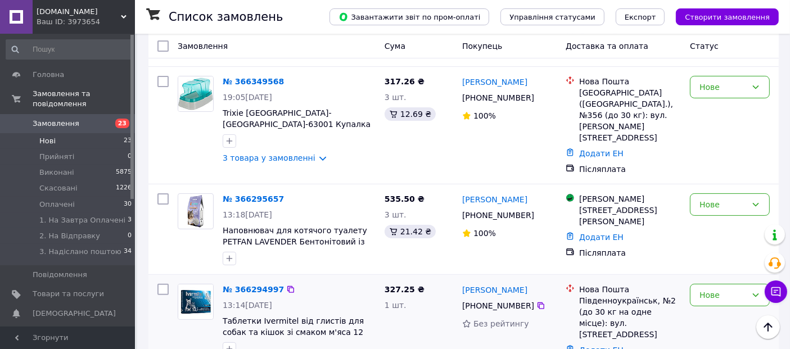
scroll to position [246, 0]
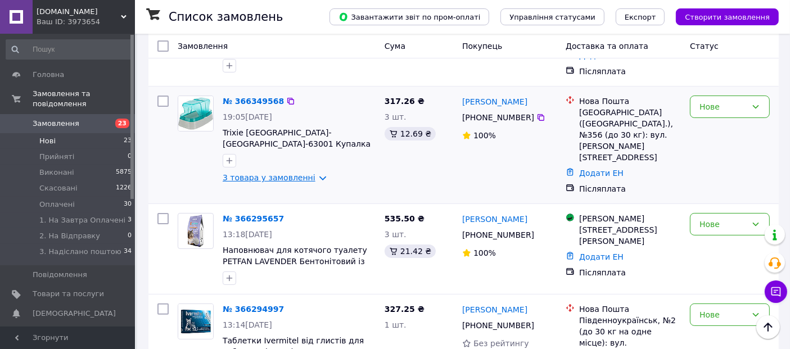
click at [286, 173] on link "3 товара у замовленні" at bounding box center [269, 177] width 93 height 9
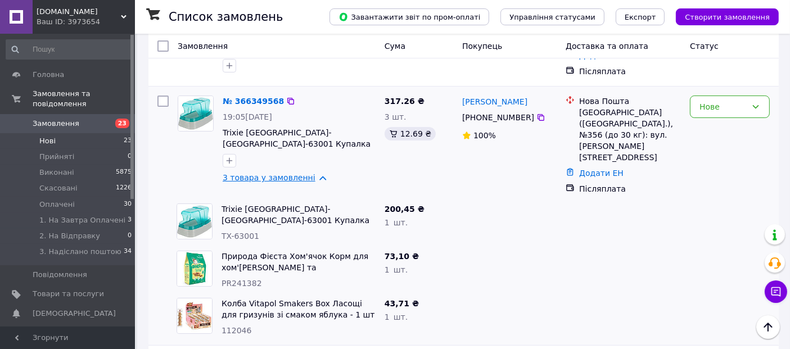
scroll to position [309, 0]
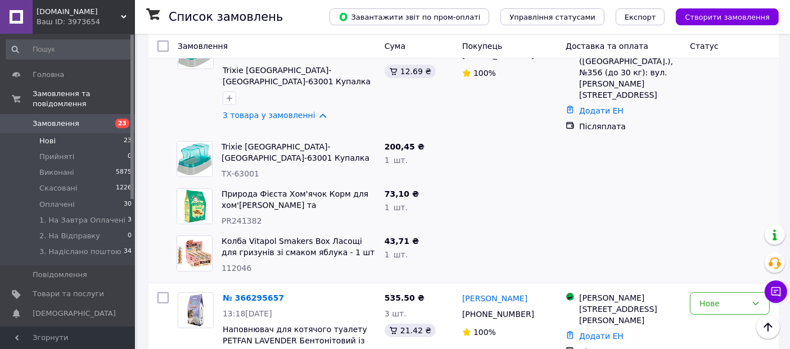
click at [244, 169] on span "TX-63001" at bounding box center [241, 173] width 38 height 9
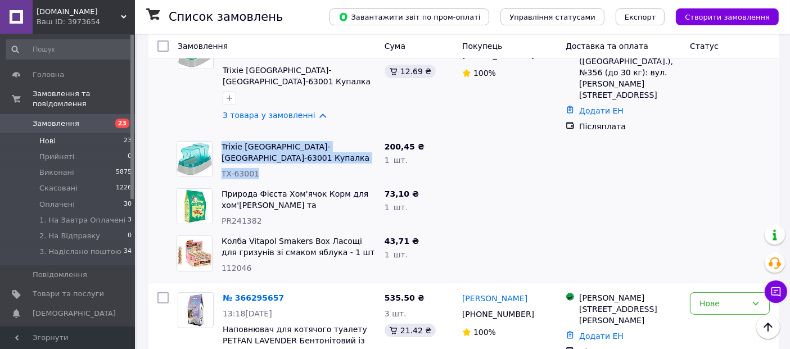
drag, startPoint x: 221, startPoint y: 118, endPoint x: 264, endPoint y: 149, distance: 53.4
click at [264, 149] on div "Trixie TX-TX-63001 Купалка для гризунів 17см х 10см х 10см TX-63001" at bounding box center [298, 160] width 163 height 47
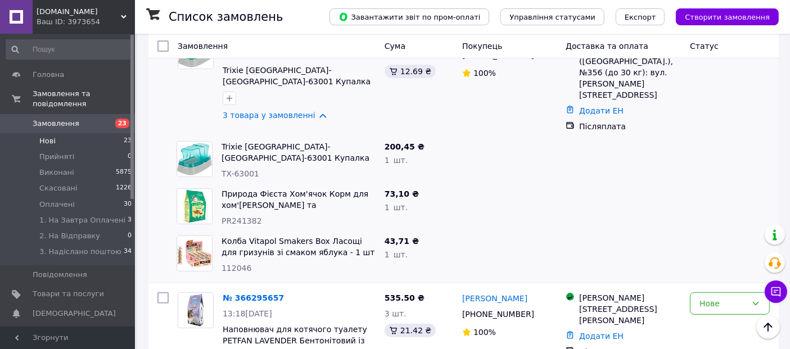
click at [239, 217] on span "PR241382" at bounding box center [242, 221] width 41 height 9
click at [231, 264] on span "112046" at bounding box center [237, 268] width 30 height 9
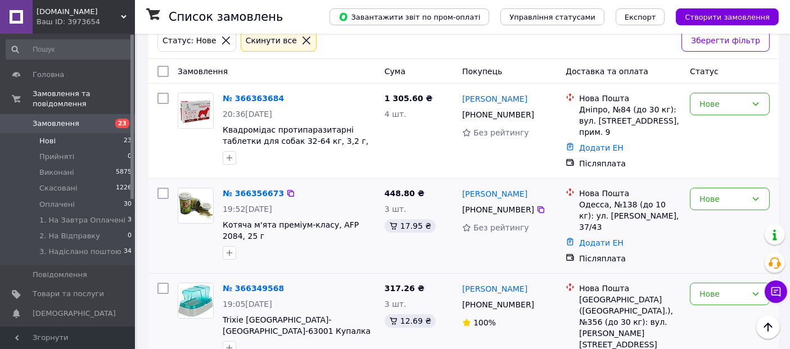
scroll to position [0, 0]
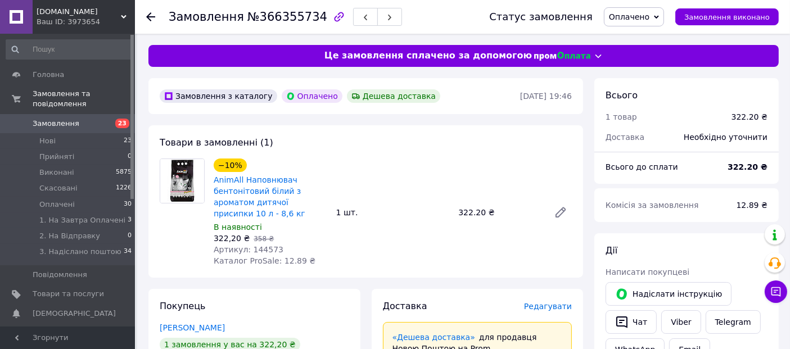
click at [257, 245] on span "Артикул: 144573" at bounding box center [249, 249] width 70 height 9
click at [267, 250] on span "Артикул: 144573" at bounding box center [249, 249] width 70 height 9
copy span "144573"
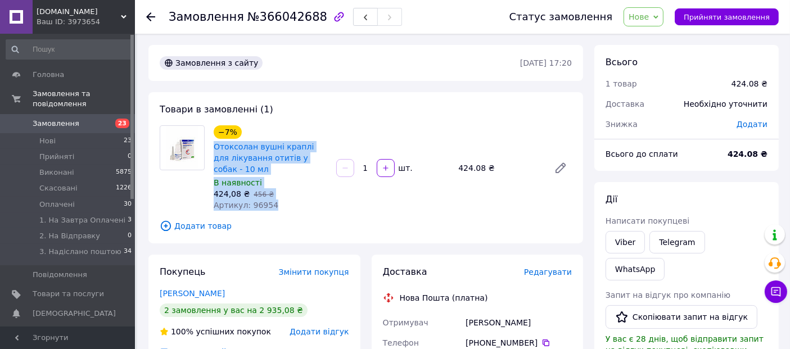
drag, startPoint x: 210, startPoint y: 141, endPoint x: 282, endPoint y: 203, distance: 94.9
click at [282, 203] on div "−7% Отоксолан вушні краплі для лікування отитів у собак - 10 мл В наявності 424…" at bounding box center [270, 168] width 123 height 90
copy div "Отоксолан вушні краплі для лікування отитів у собак - 10 мл В наявності 424,08 …"
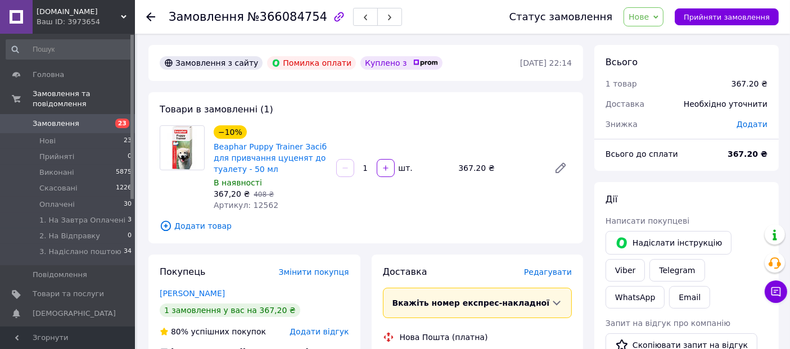
click at [257, 203] on span "Артикул: 12562" at bounding box center [246, 205] width 65 height 9
click at [257, 202] on span "Артикул: 12562" at bounding box center [246, 205] width 65 height 9
copy span "12562"
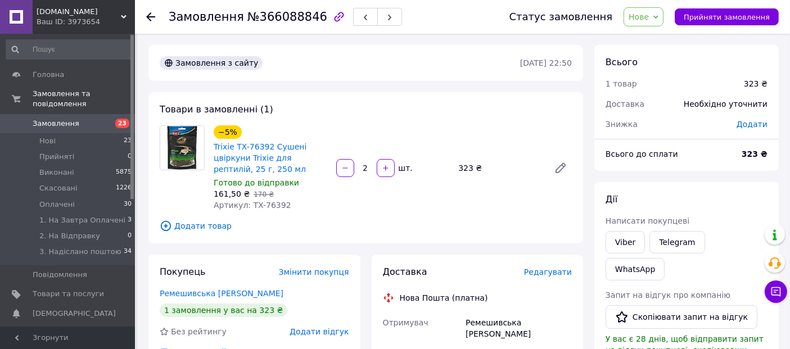
click at [268, 203] on span "Артикул: TX-76392" at bounding box center [253, 205] width 78 height 9
copy span "76392"
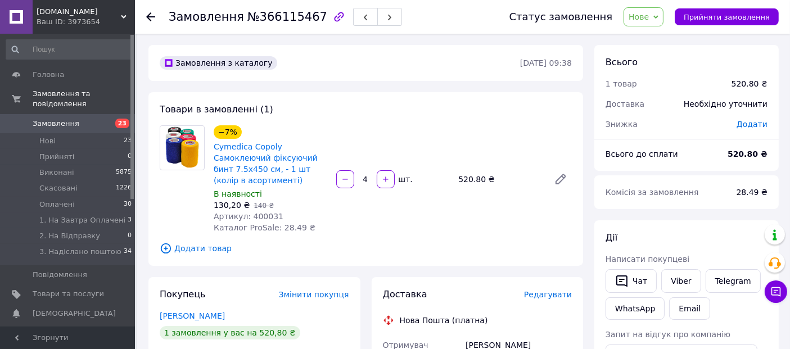
click at [261, 215] on span "Артикул: 400031" at bounding box center [249, 216] width 70 height 9
click at [261, 214] on span "Артикул: 400031" at bounding box center [249, 216] width 70 height 9
copy span "400031"
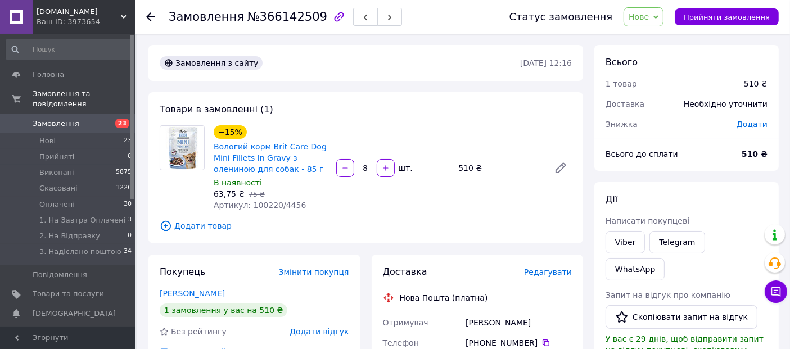
click at [264, 202] on span "Артикул: 100220/4456" at bounding box center [260, 205] width 92 height 9
copy span "100220"
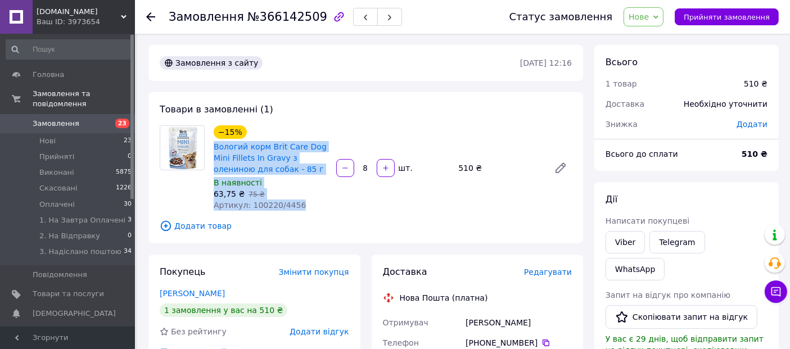
drag, startPoint x: 212, startPoint y: 141, endPoint x: 306, endPoint y: 202, distance: 112.2
click at [306, 202] on div "−15% Вологий корм Brit Care Dog Mini Fillets In Gravy з олениною для собак - 85…" at bounding box center [270, 168] width 123 height 90
copy div "Вологий корм Brit Care Dog Mini Fillets In Gravy з олениною для собак - 85 г В …"
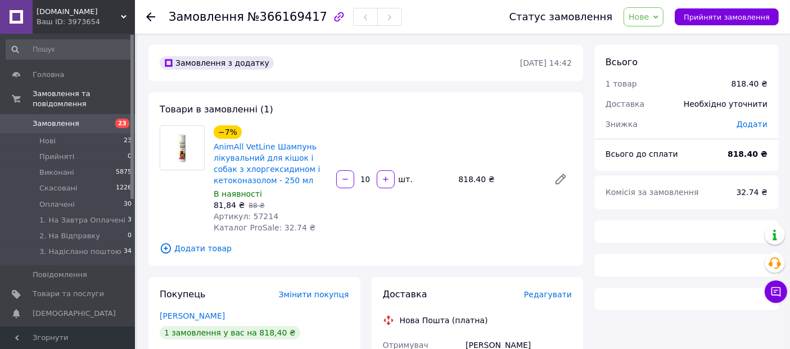
click at [252, 214] on span "Артикул: 57214" at bounding box center [246, 216] width 65 height 9
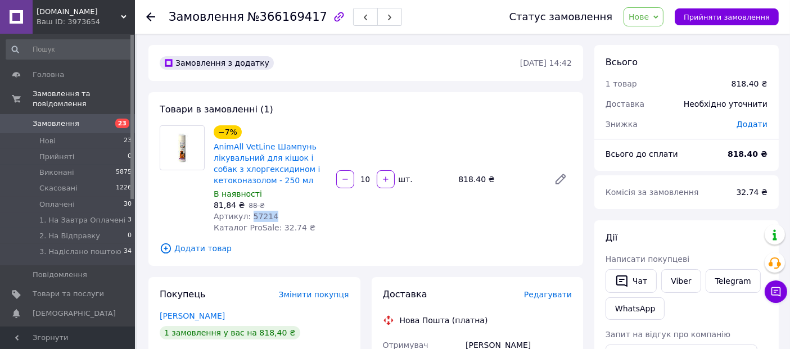
click at [252, 214] on span "Артикул: 57214" at bounding box center [246, 216] width 65 height 9
copy span "57214"
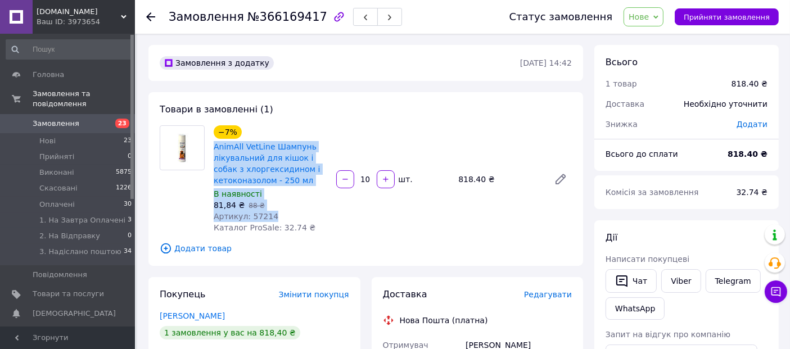
drag, startPoint x: 222, startPoint y: 145, endPoint x: 290, endPoint y: 214, distance: 97.1
click at [291, 214] on div "−7% AnimAll VetLine Шампунь лікувальний для кішок і собак з хлоргексидином і ке…" at bounding box center [270, 179] width 123 height 113
copy div "AnimAll VetLine Шампунь лікувальний для кішок і собак з хлоргексидином і кетоко…"
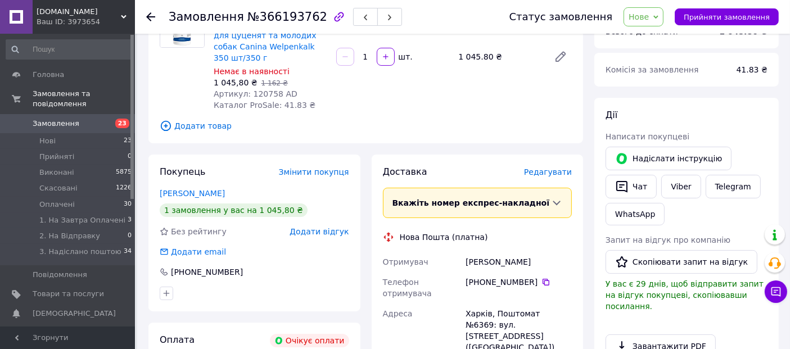
scroll to position [125, 0]
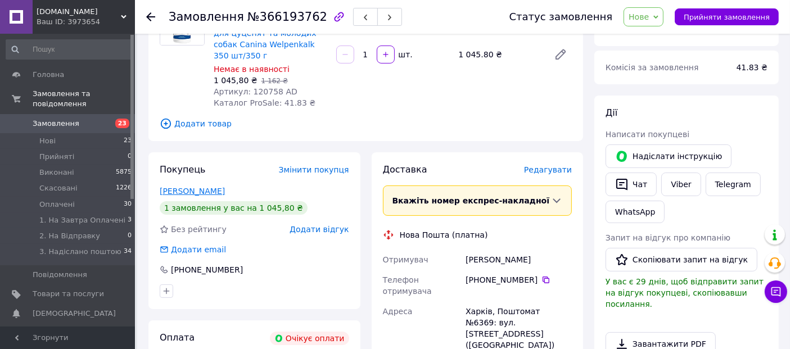
click at [193, 187] on link "Товстолуг Ирина" at bounding box center [192, 191] width 65 height 9
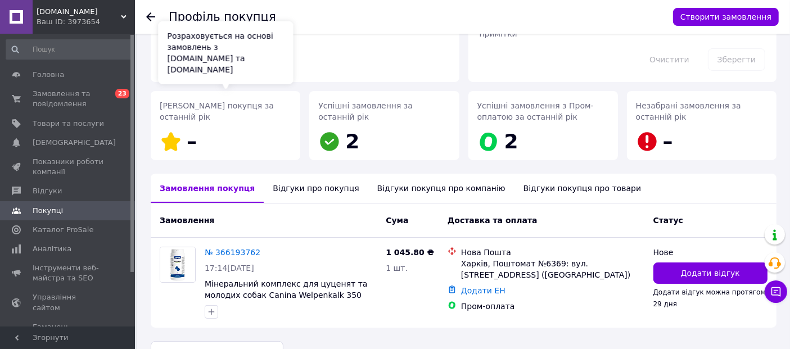
scroll to position [141, 0]
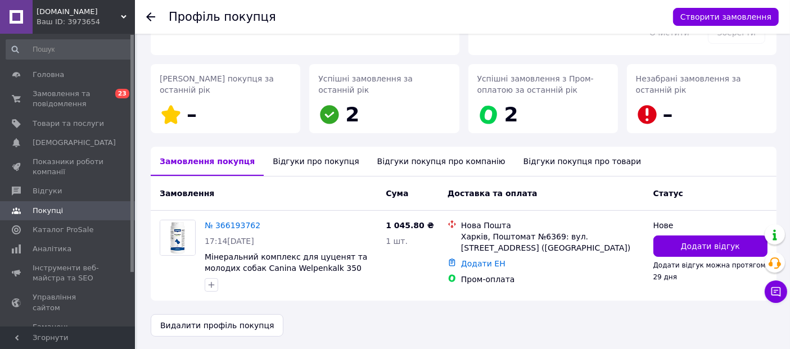
click at [293, 164] on div "Відгуки про покупця" at bounding box center [316, 161] width 104 height 29
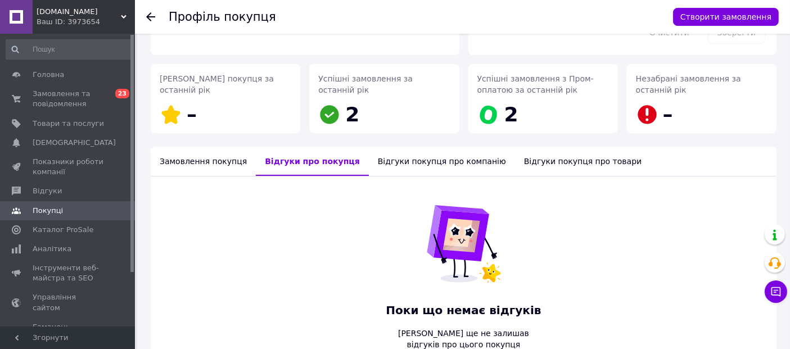
click at [397, 163] on div "Відгуки покупця про компанію" at bounding box center [442, 161] width 146 height 29
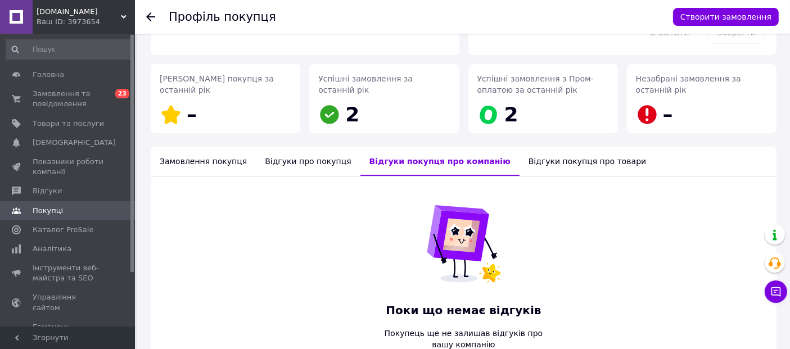
click at [209, 160] on div "Замовлення покупця" at bounding box center [203, 161] width 105 height 29
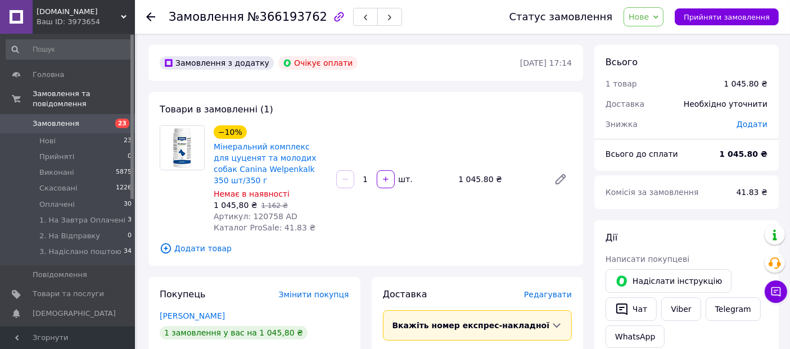
click at [257, 212] on span "Артикул: 120758 AD" at bounding box center [256, 216] width 84 height 9
copy span "120758"
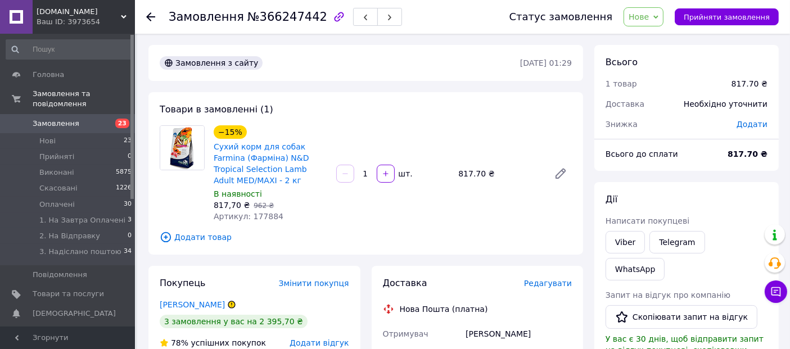
click at [259, 214] on span "Артикул: 177884" at bounding box center [249, 216] width 70 height 9
click at [260, 218] on span "Артикул: 177884" at bounding box center [249, 216] width 70 height 9
copy span "177884"
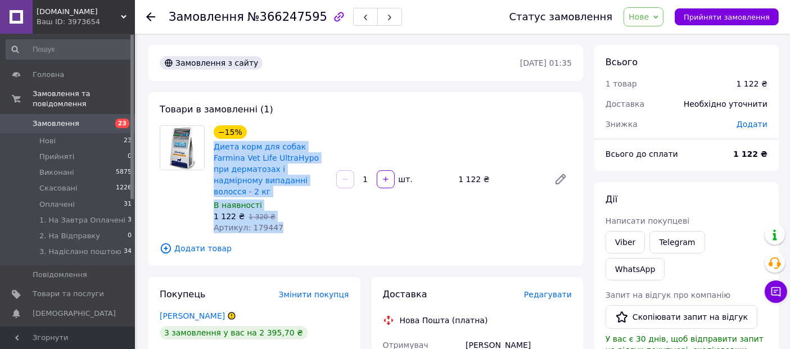
drag, startPoint x: 213, startPoint y: 144, endPoint x: 310, endPoint y: 212, distance: 118.4
click at [310, 212] on div "−15% Диета корм для собак Farmina Vet Life UltraHypo при дерматозах і надмірном…" at bounding box center [270, 179] width 123 height 113
copy div "Диета корм для собак Farmina Vet Life UltraHypo при дерматозах і надмірному вип…"
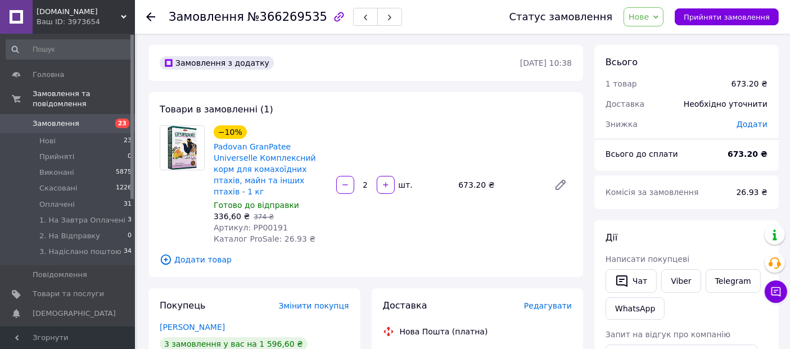
click at [264, 223] on span "Артикул: PP00191" at bounding box center [251, 227] width 74 height 9
copy span "PP00191"
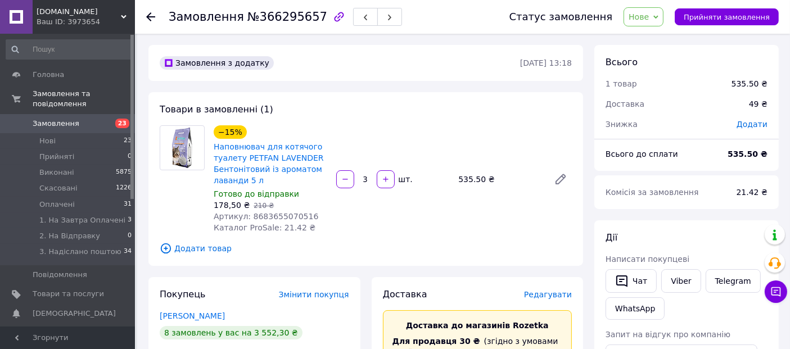
click at [263, 214] on span "Артикул: 8683655070516" at bounding box center [266, 216] width 105 height 9
click at [263, 215] on span "Артикул: 8683655070516" at bounding box center [266, 216] width 105 height 9
copy span "8683655070516"
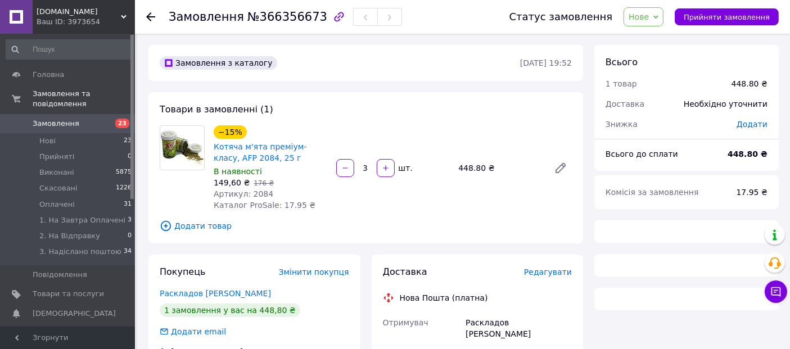
click at [258, 194] on span "Артикул: 2084" at bounding box center [244, 194] width 60 height 9
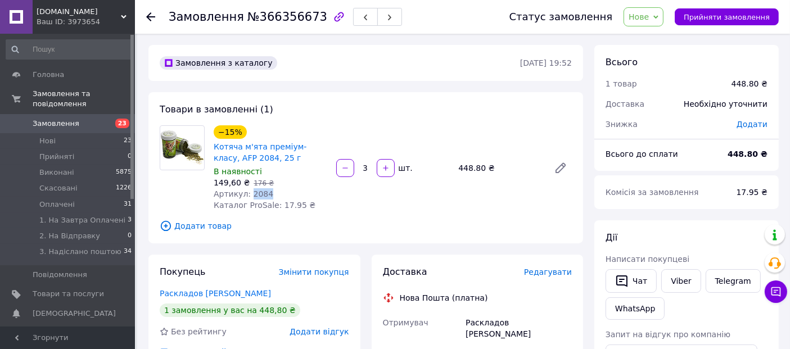
copy span "2084"
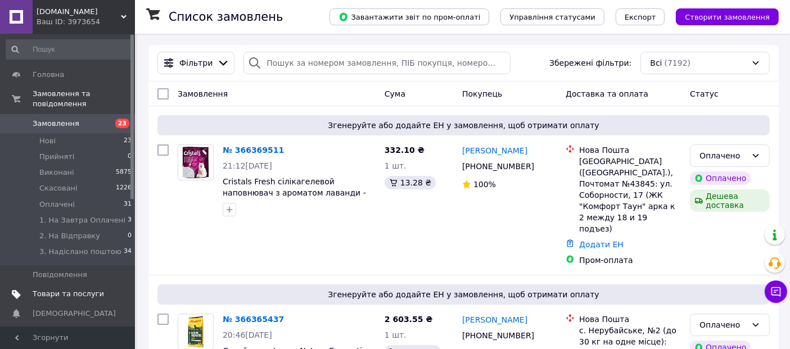
click at [65, 289] on span "Товари та послуги" at bounding box center [68, 294] width 71 height 10
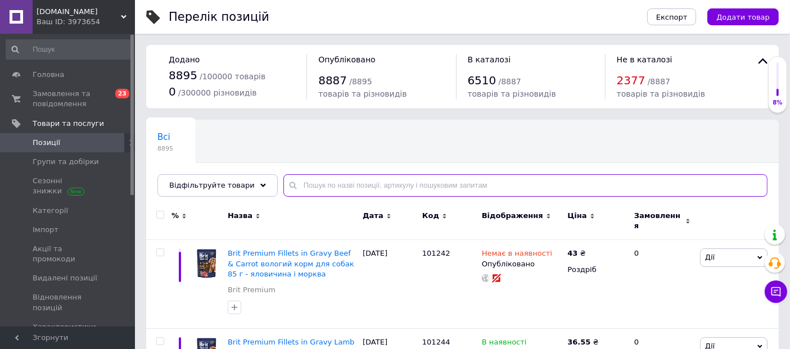
click at [328, 187] on input "text" at bounding box center [526, 185] width 484 height 23
paste input "ФЧКФ2_72"
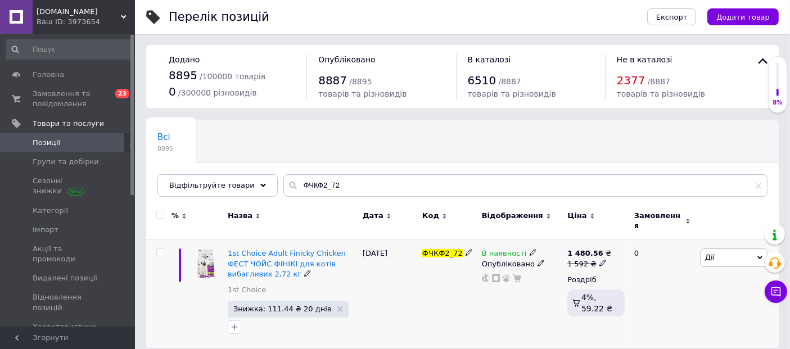
click at [530, 249] on icon at bounding box center [533, 252] width 7 height 7
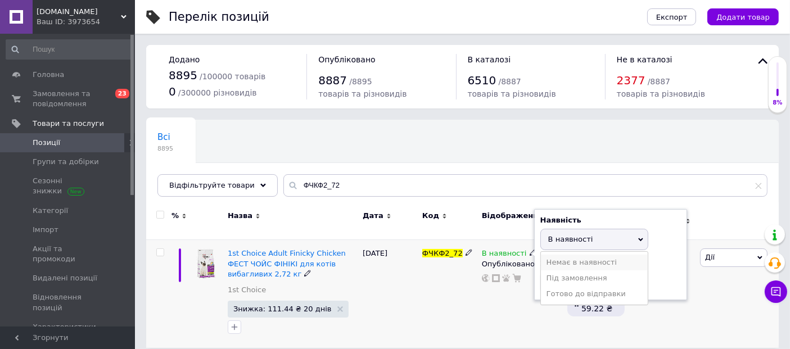
click at [557, 255] on li "Немає в наявності" at bounding box center [594, 263] width 107 height 16
click at [440, 293] on div "ФЧКФ2_72" at bounding box center [450, 294] width 60 height 108
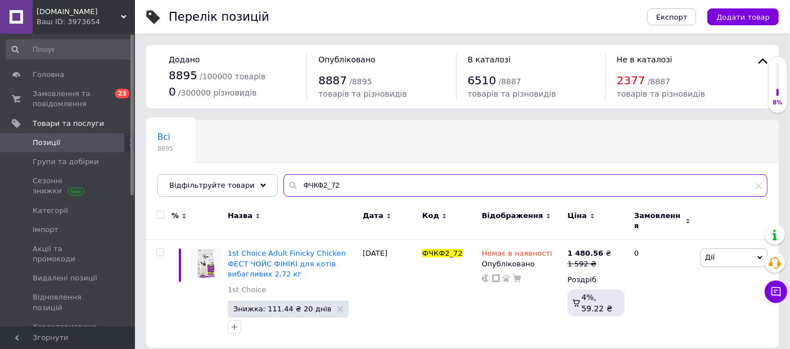
drag, startPoint x: 352, startPoint y: 181, endPoint x: 209, endPoint y: 163, distance: 144.5
click at [211, 162] on div "Всі 8895 Ok Відфільтровано... Зберегти Нічого не знайдено Можливо, помилка у сл…" at bounding box center [462, 158] width 633 height 77
paste input "13224"
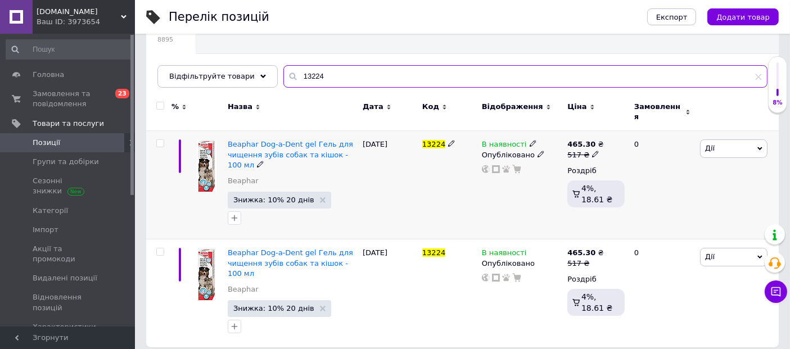
scroll to position [111, 0]
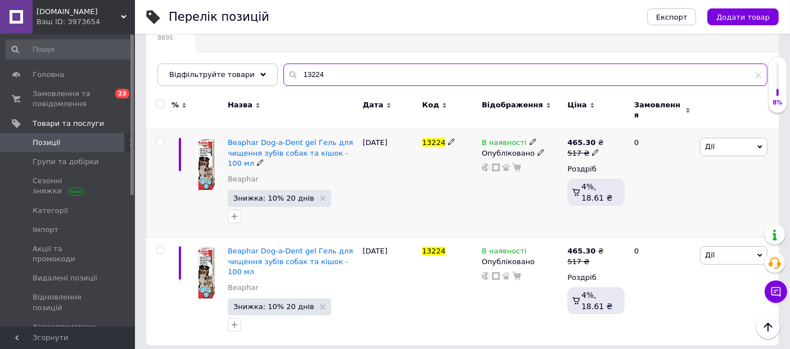
type input "13224"
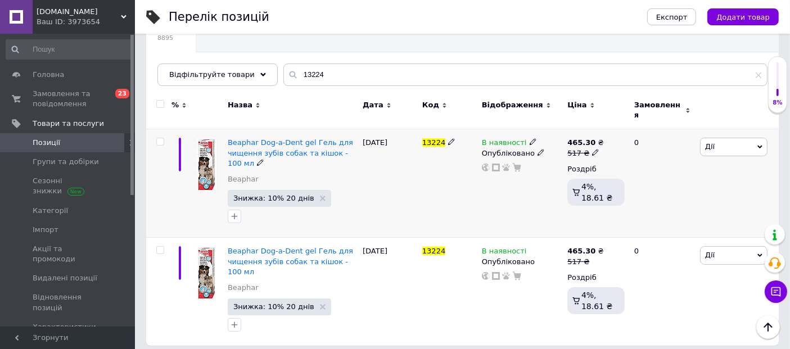
click at [530, 139] on use at bounding box center [533, 142] width 6 height 6
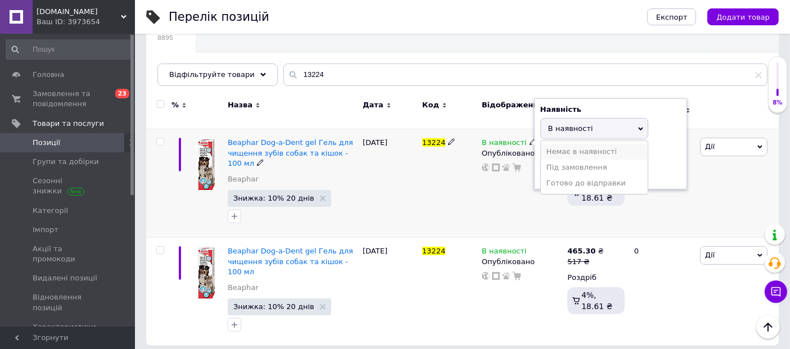
click at [554, 144] on li "Немає в наявності" at bounding box center [594, 152] width 107 height 16
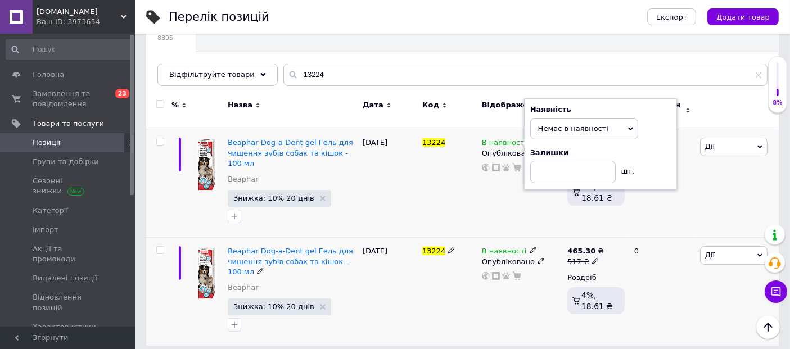
click at [530, 247] on icon at bounding box center [533, 250] width 7 height 7
click at [551, 253] on li "Немає в наявності" at bounding box center [594, 261] width 107 height 16
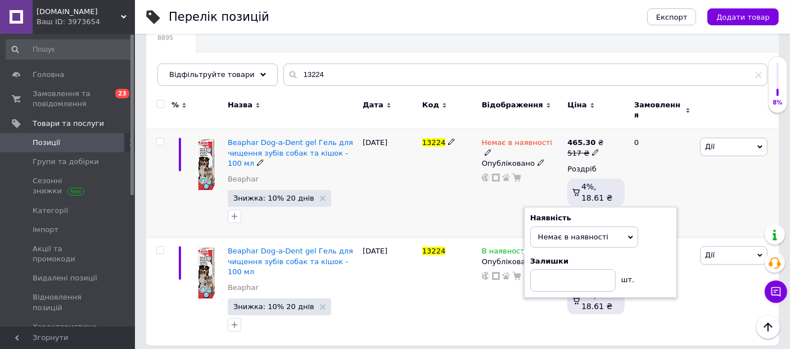
click at [392, 200] on div "22.08.2025" at bounding box center [390, 183] width 60 height 109
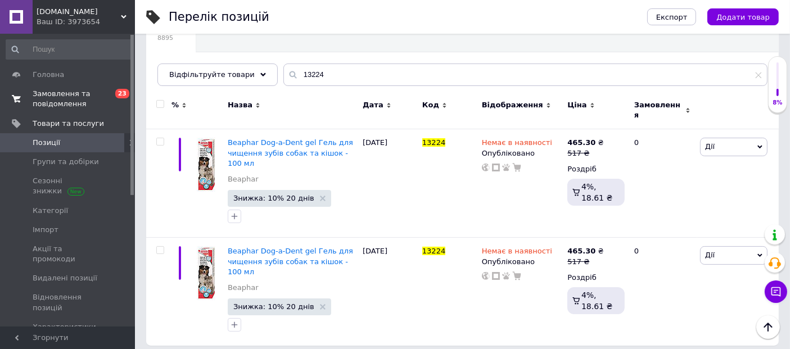
click at [45, 99] on span "Замовлення та повідомлення" at bounding box center [68, 99] width 71 height 20
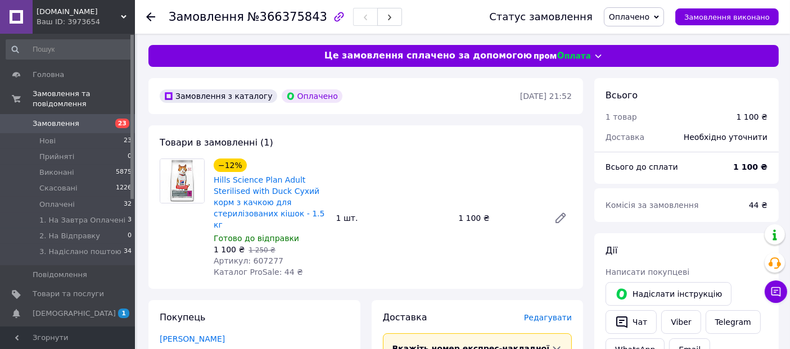
click at [267, 257] on span "Артикул: 607277" at bounding box center [249, 261] width 70 height 9
copy span "607277"
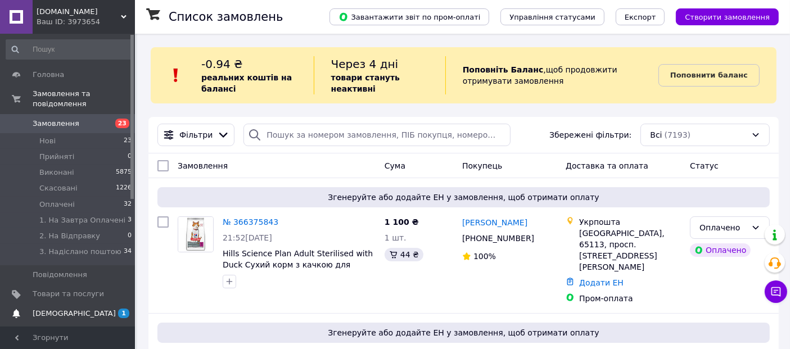
click at [107, 309] on span "1 0" at bounding box center [119, 314] width 31 height 10
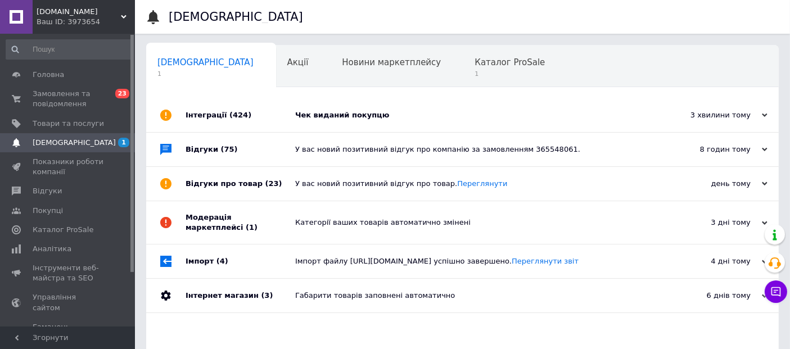
click at [331, 116] on div "Чек виданий покупцю" at bounding box center [475, 115] width 360 height 10
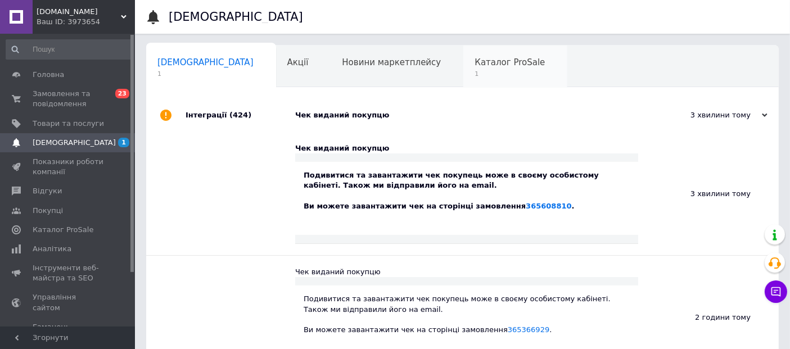
click at [475, 74] on span "1" at bounding box center [510, 74] width 70 height 8
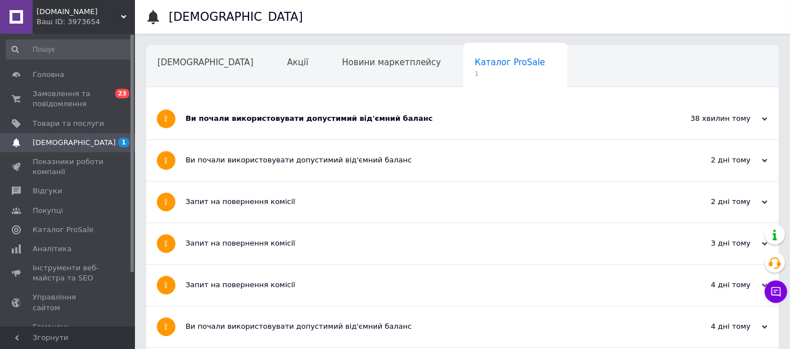
click at [237, 129] on div "Ви почали використовувати допустимий від'ємний баланс" at bounding box center [421, 118] width 470 height 41
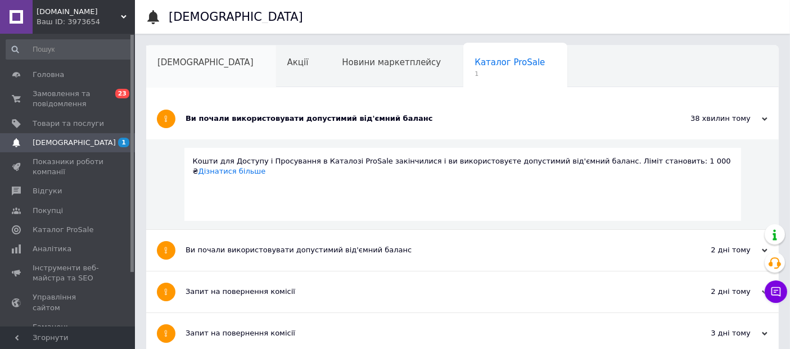
click at [177, 65] on span "[DEMOGRAPHIC_DATA]" at bounding box center [206, 62] width 96 height 10
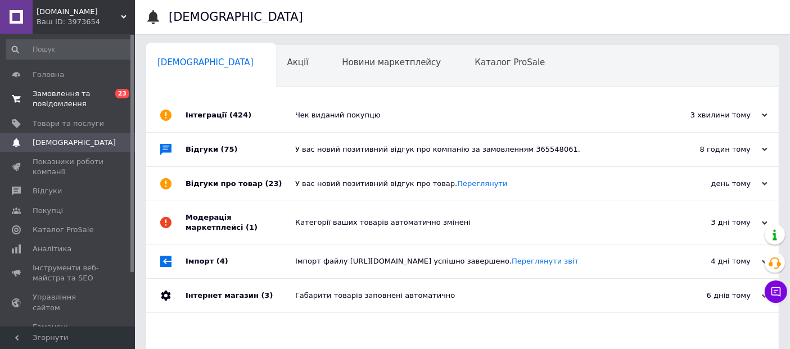
click at [46, 100] on span "Замовлення та повідомлення" at bounding box center [68, 99] width 71 height 20
